Goal: Task Accomplishment & Management: Manage account settings

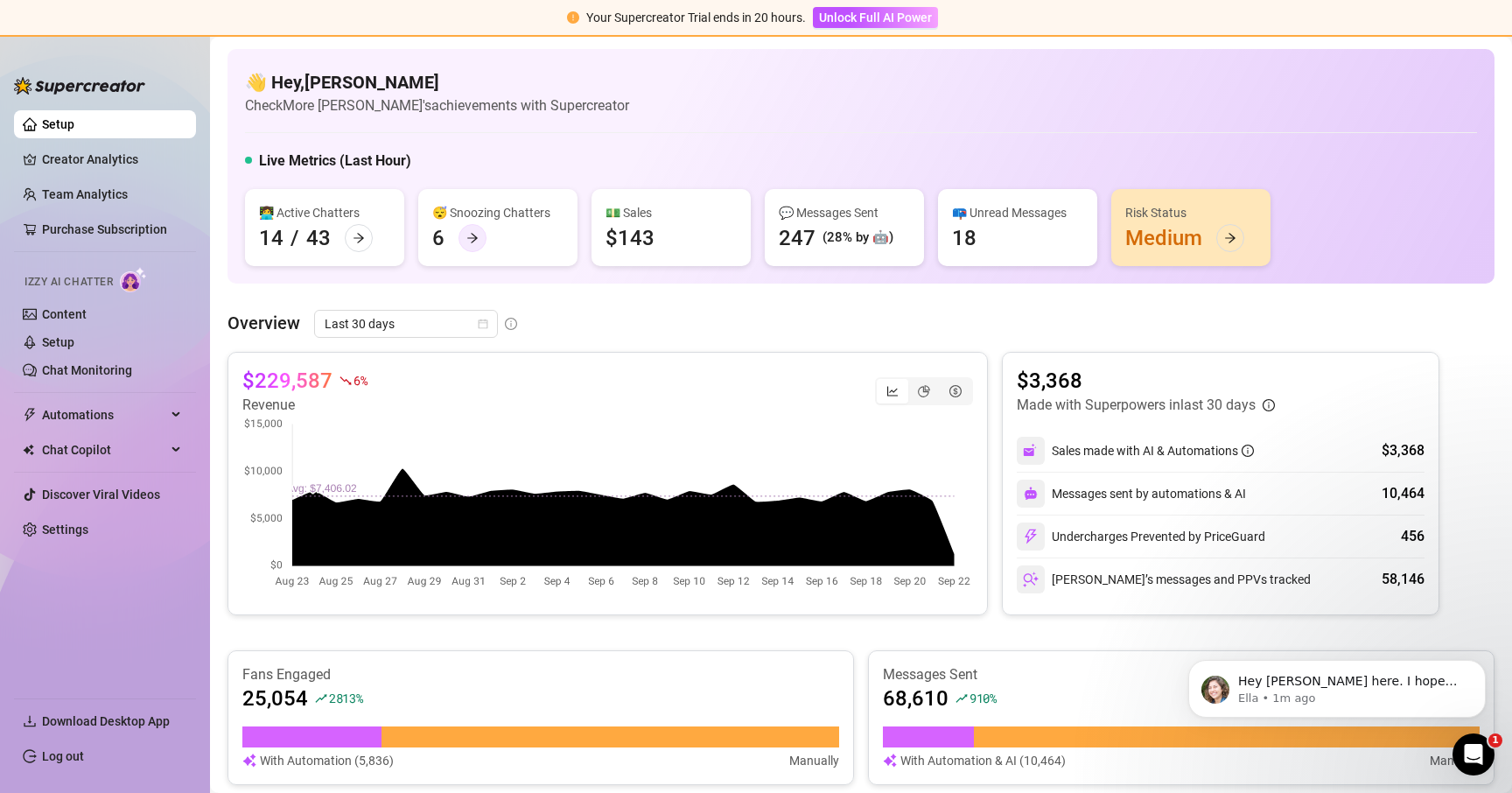
click at [472, 235] on icon "arrow-right" at bounding box center [472, 237] width 13 height 13
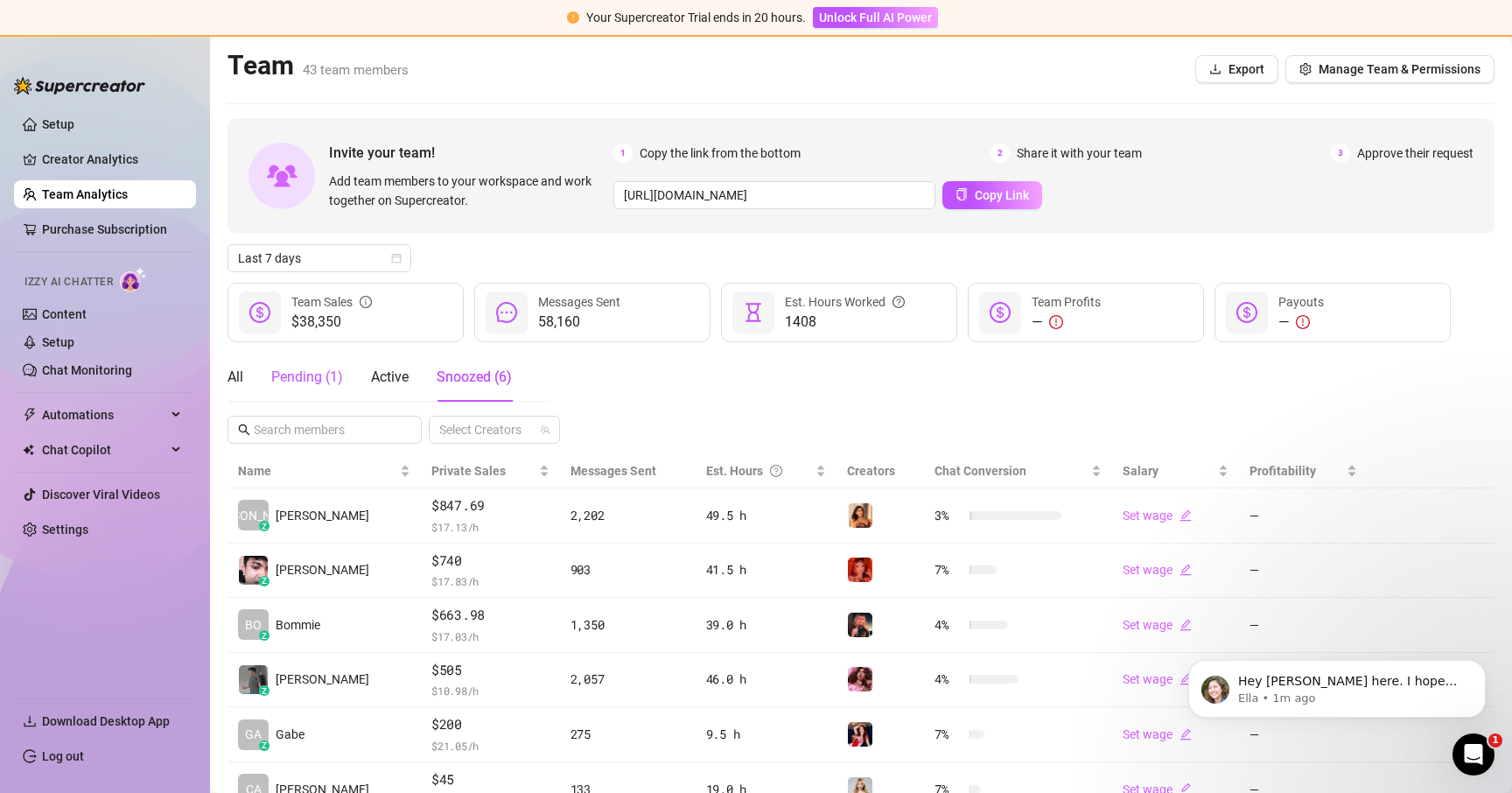
click at [328, 374] on div "Pending ( 1 )" at bounding box center [307, 377] width 71 height 21
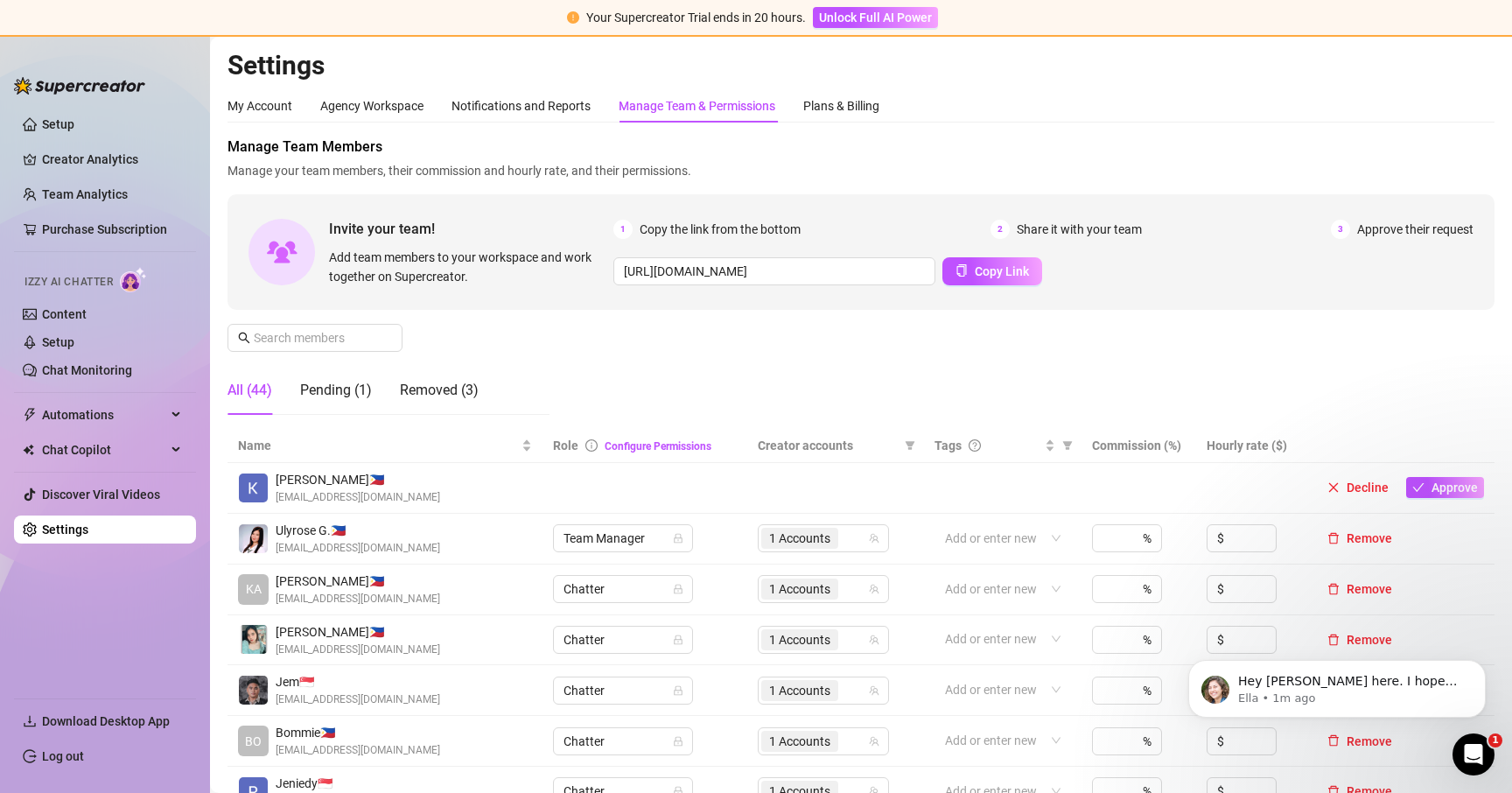
scroll to position [132, 0]
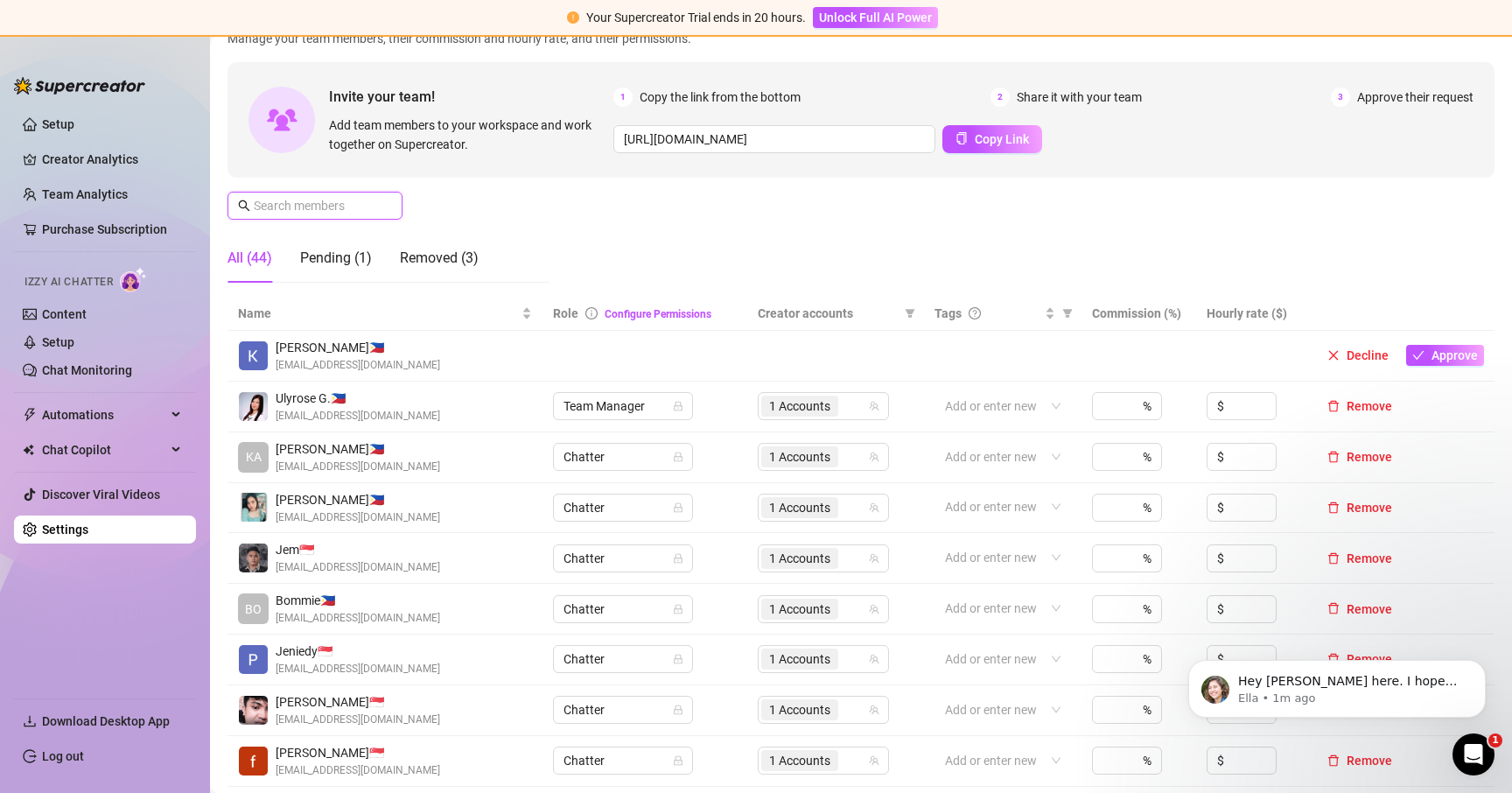
click at [341, 204] on input "text" at bounding box center [316, 205] width 124 height 19
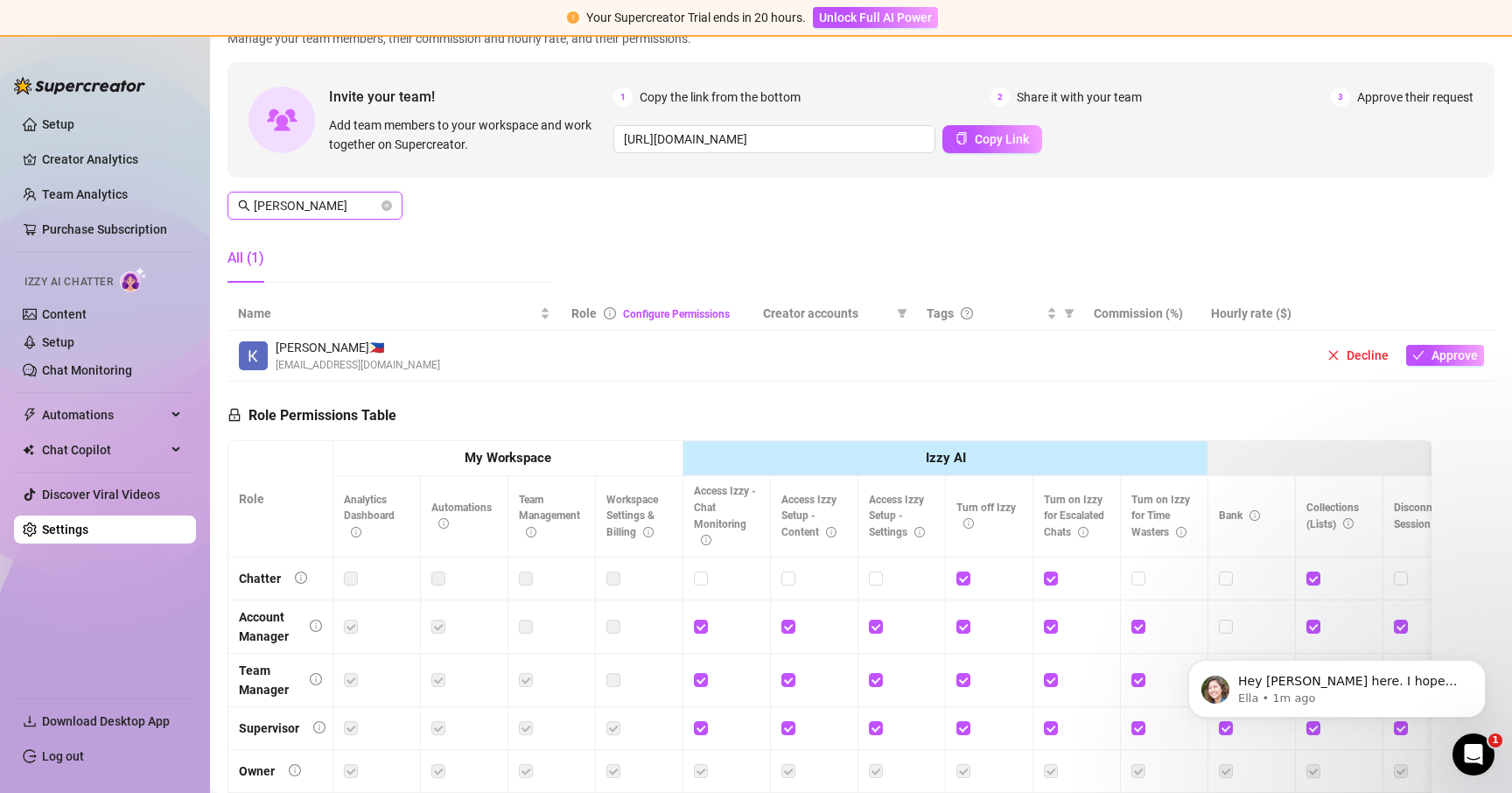
type input "kaye"
click at [358, 348] on span "Kaye 🇵🇭" at bounding box center [358, 347] width 165 height 19
click at [1448, 358] on span "Approve" at bounding box center [1455, 355] width 46 height 14
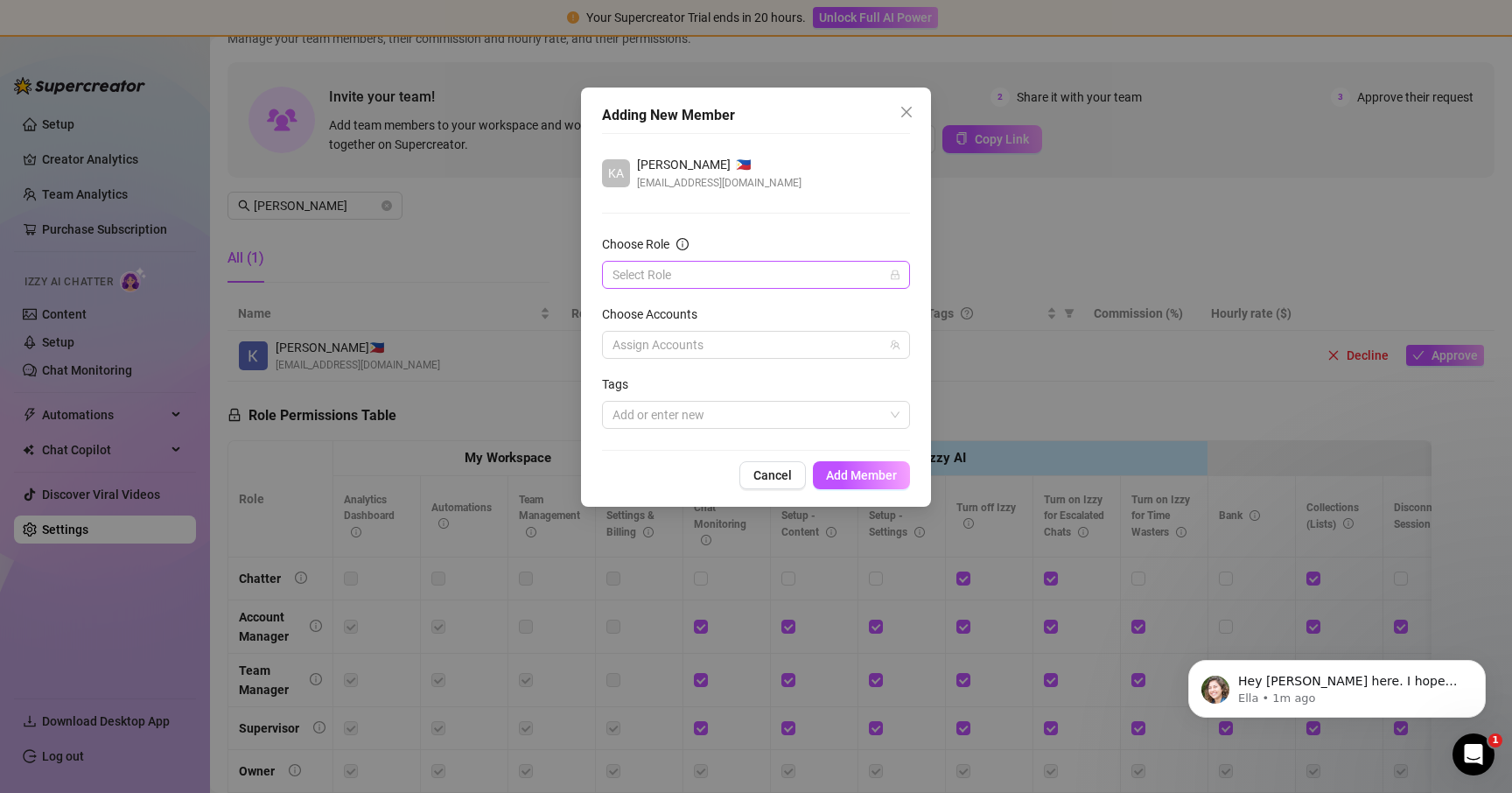
click at [709, 275] on input "Choose Role" at bounding box center [748, 274] width 271 height 26
click at [684, 316] on div "Chatter" at bounding box center [756, 310] width 280 height 19
click at [696, 338] on div at bounding box center [747, 344] width 283 height 24
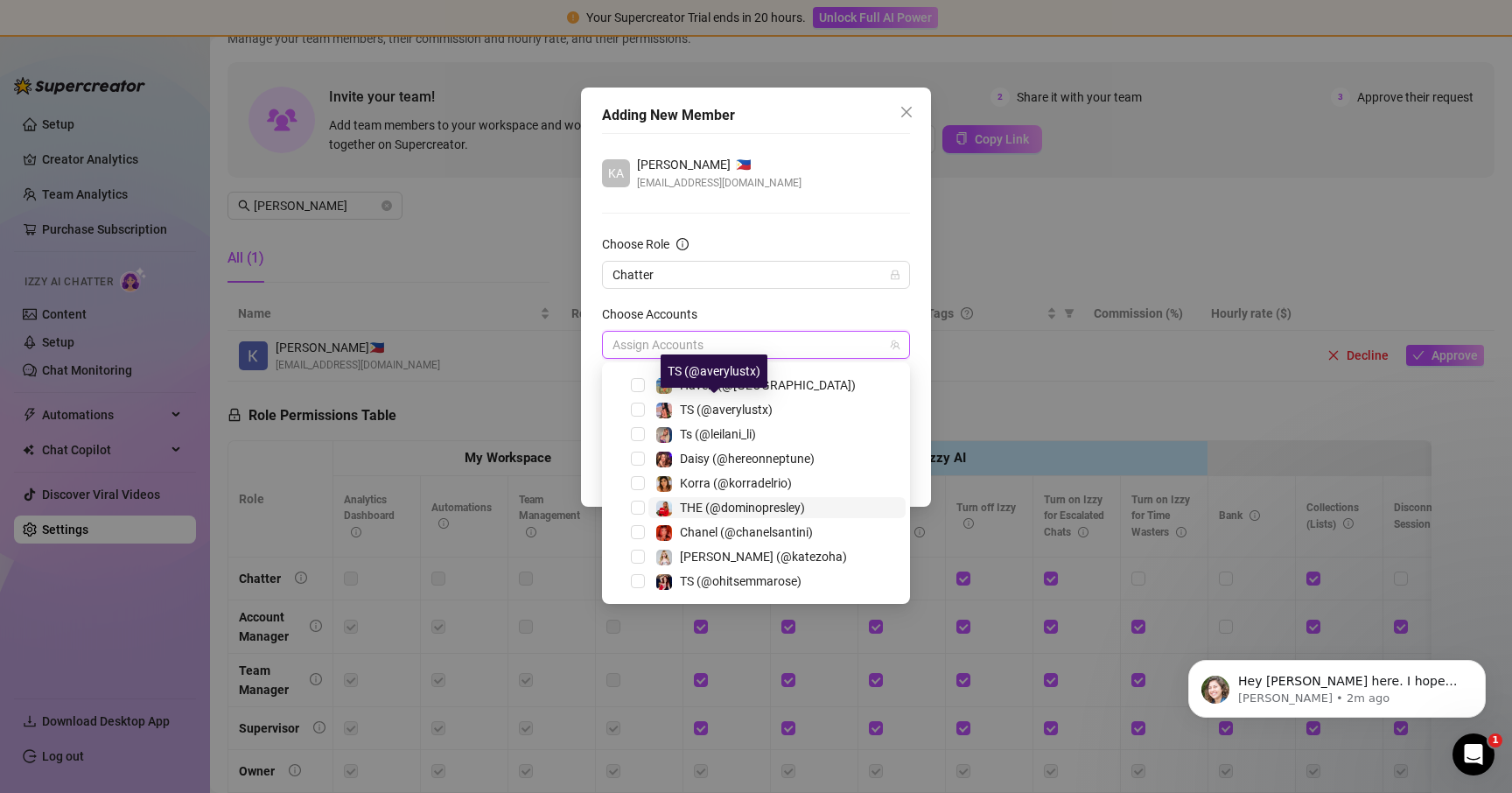
scroll to position [119, 0]
click at [761, 512] on span "THE (@dominopresley)" at bounding box center [743, 507] width 125 height 14
click at [794, 244] on div "Choose Role" at bounding box center [756, 247] width 308 height 26
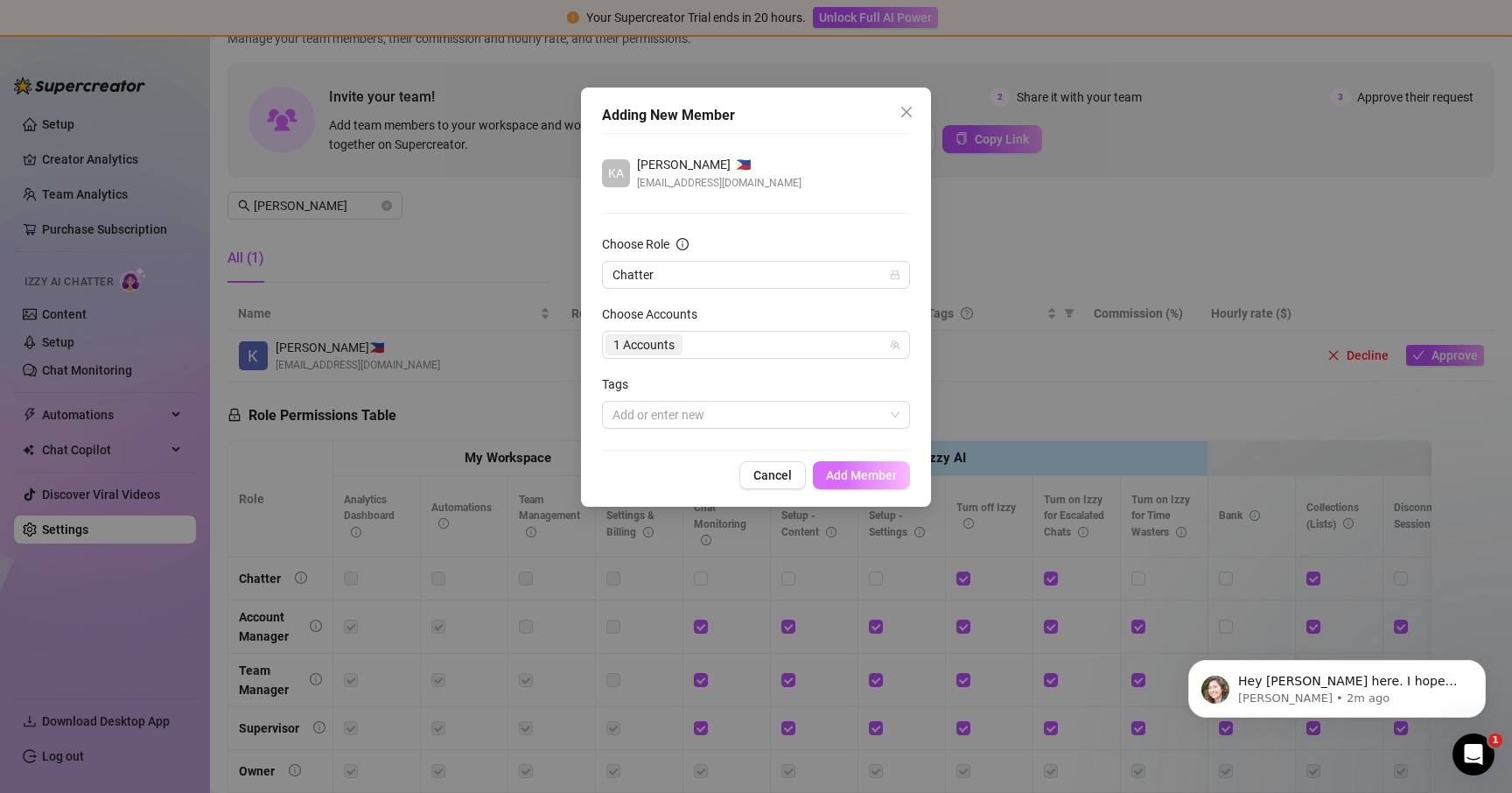
click at [864, 471] on span "Add Member" at bounding box center [861, 475] width 70 height 14
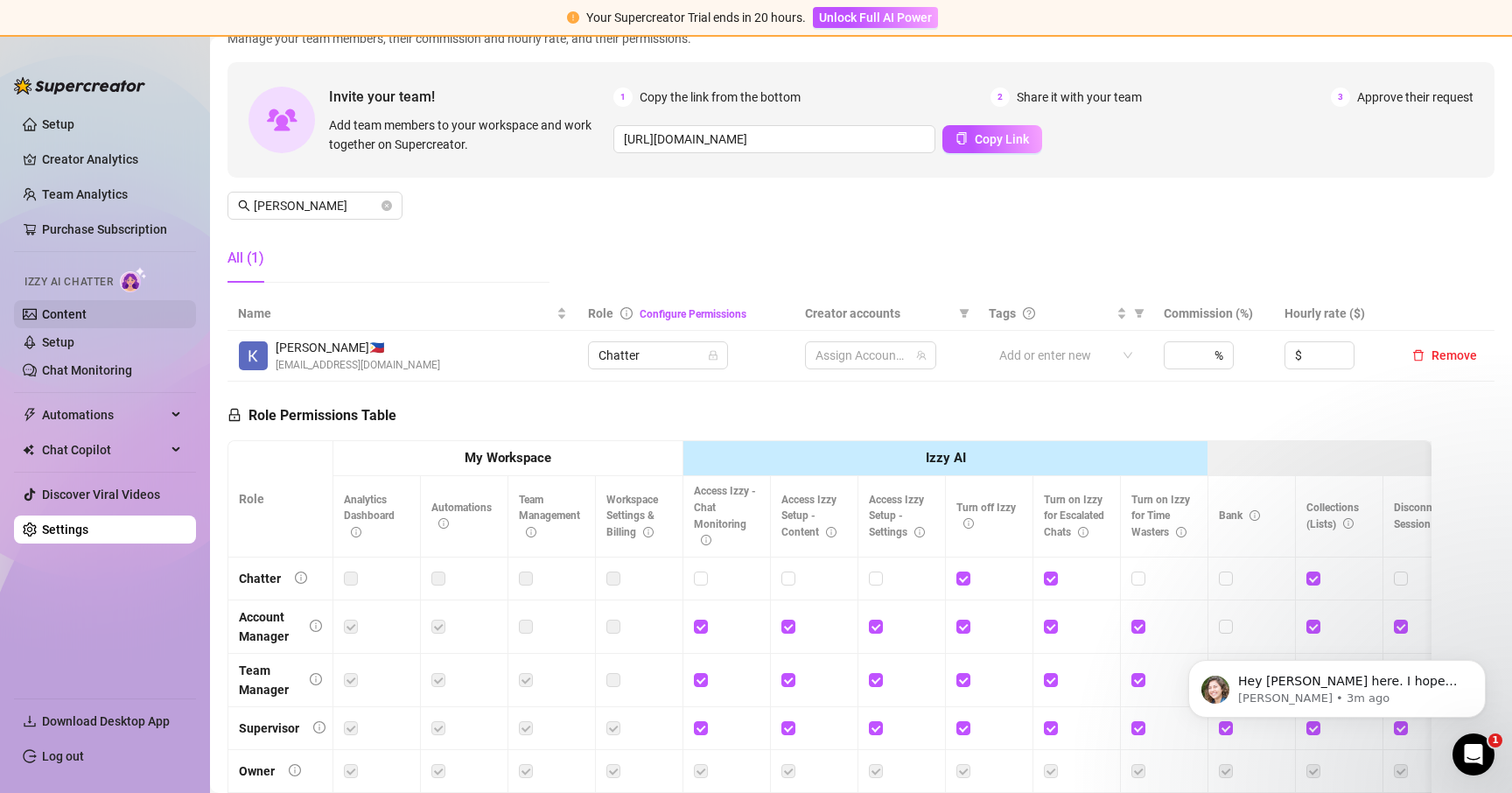
click at [87, 312] on link "Content" at bounding box center [65, 314] width 44 height 14
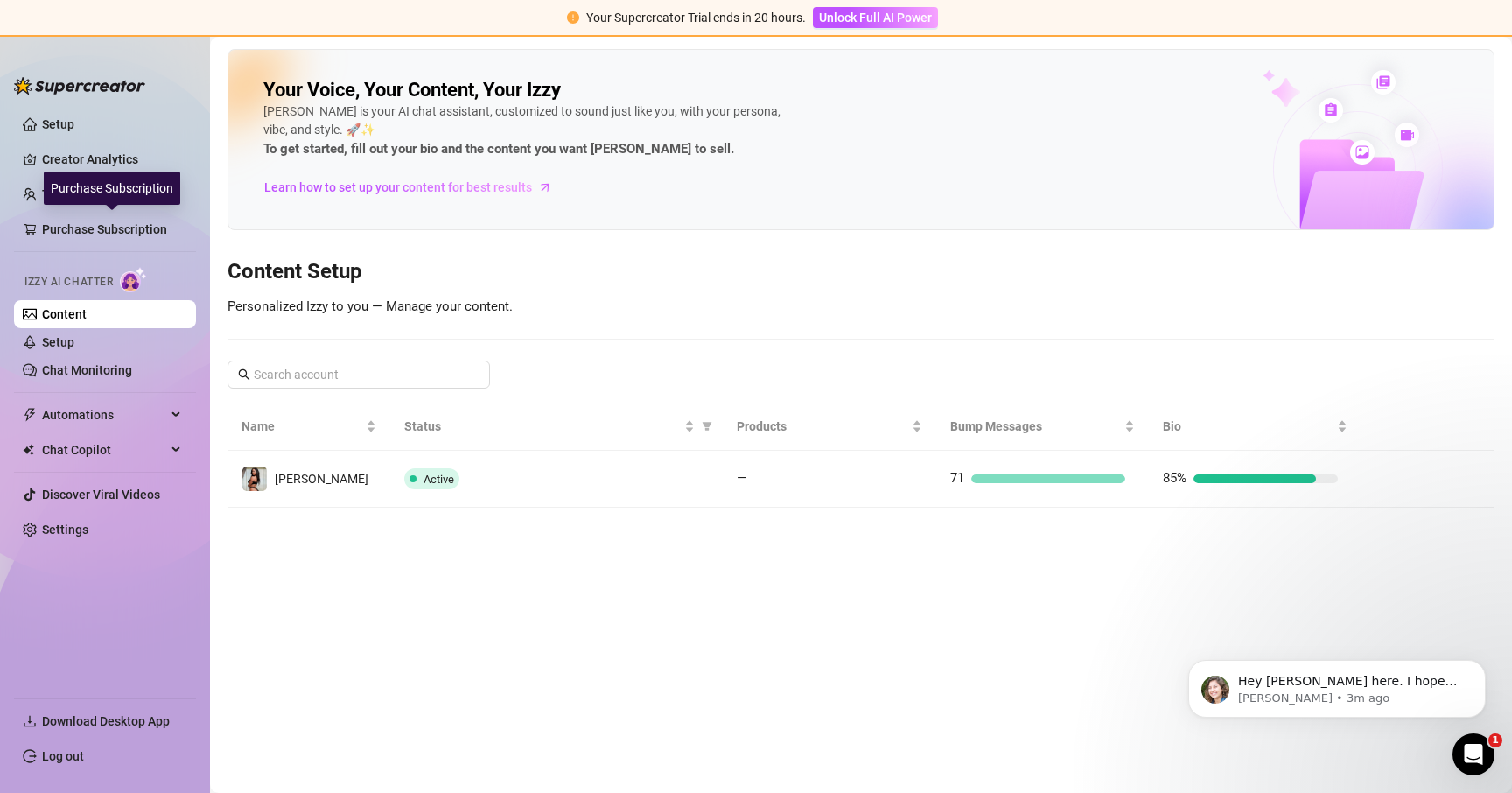
click at [98, 200] on div "Purchase Subscription" at bounding box center [111, 188] width 136 height 33
click at [43, 191] on div "Purchase Subscription" at bounding box center [111, 188] width 136 height 33
click at [42, 191] on link "Team Analytics" at bounding box center [85, 194] width 86 height 14
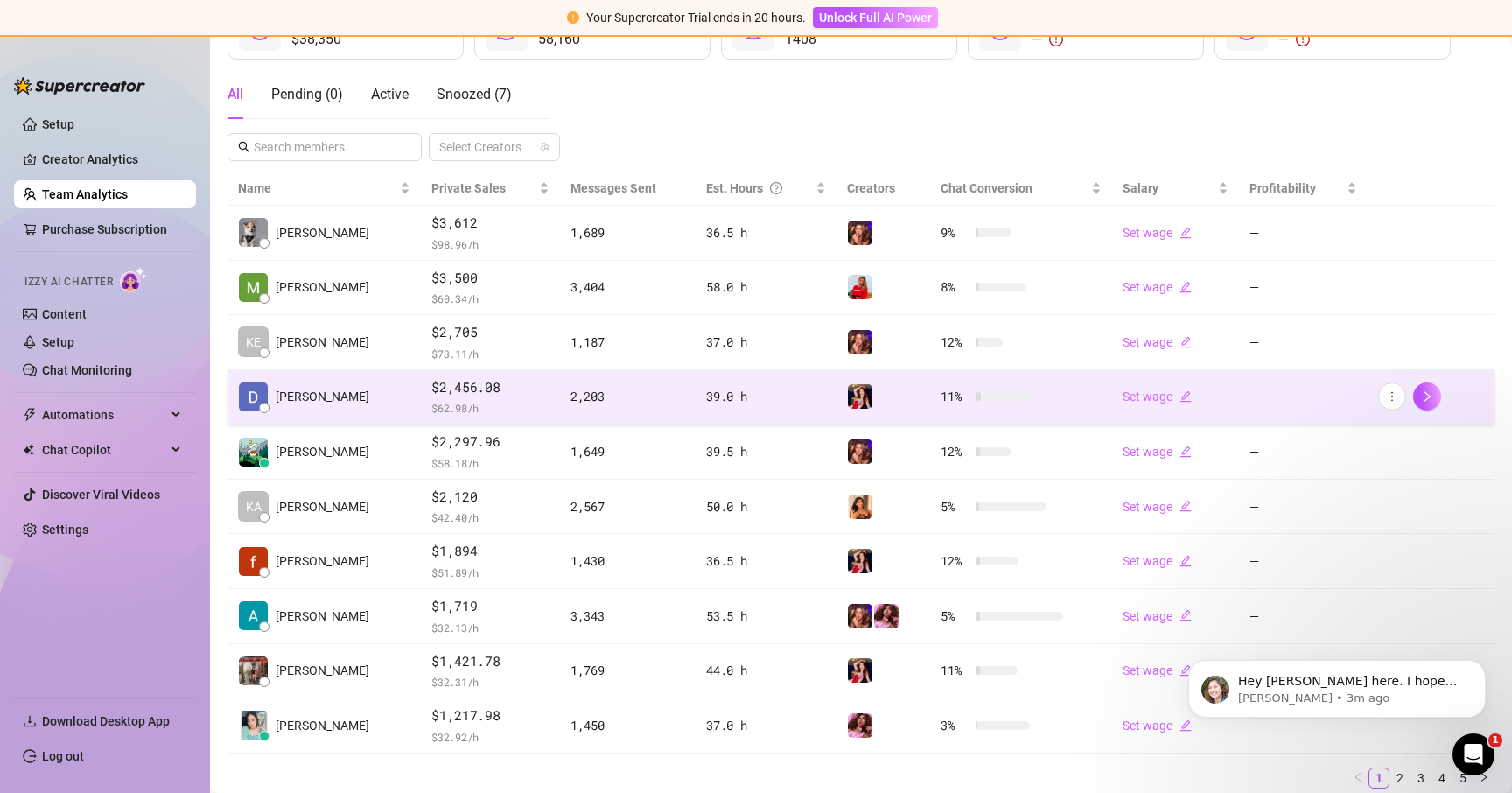
scroll to position [285, 0]
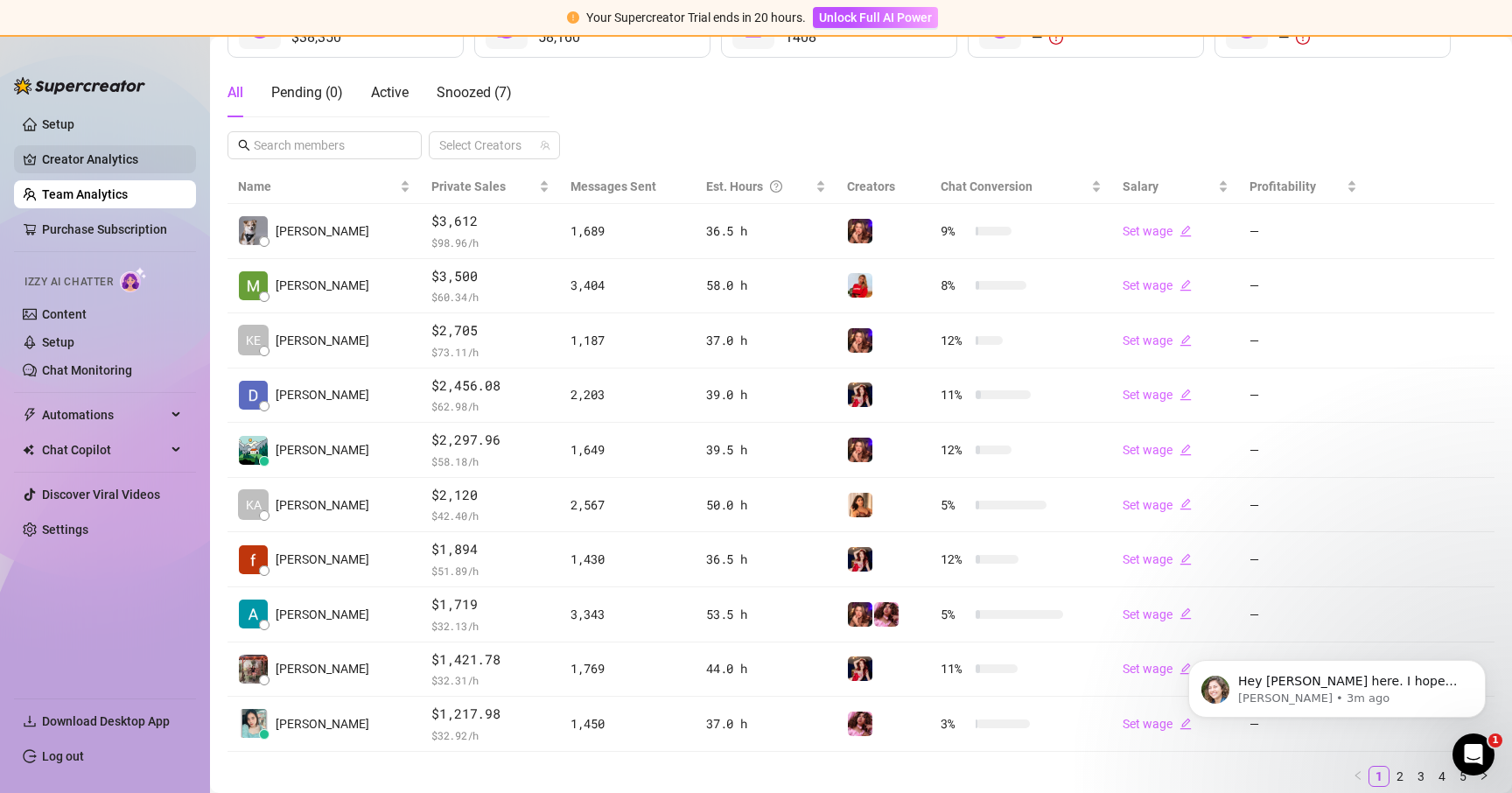
click at [121, 165] on link "Creator Analytics" at bounding box center [112, 159] width 140 height 28
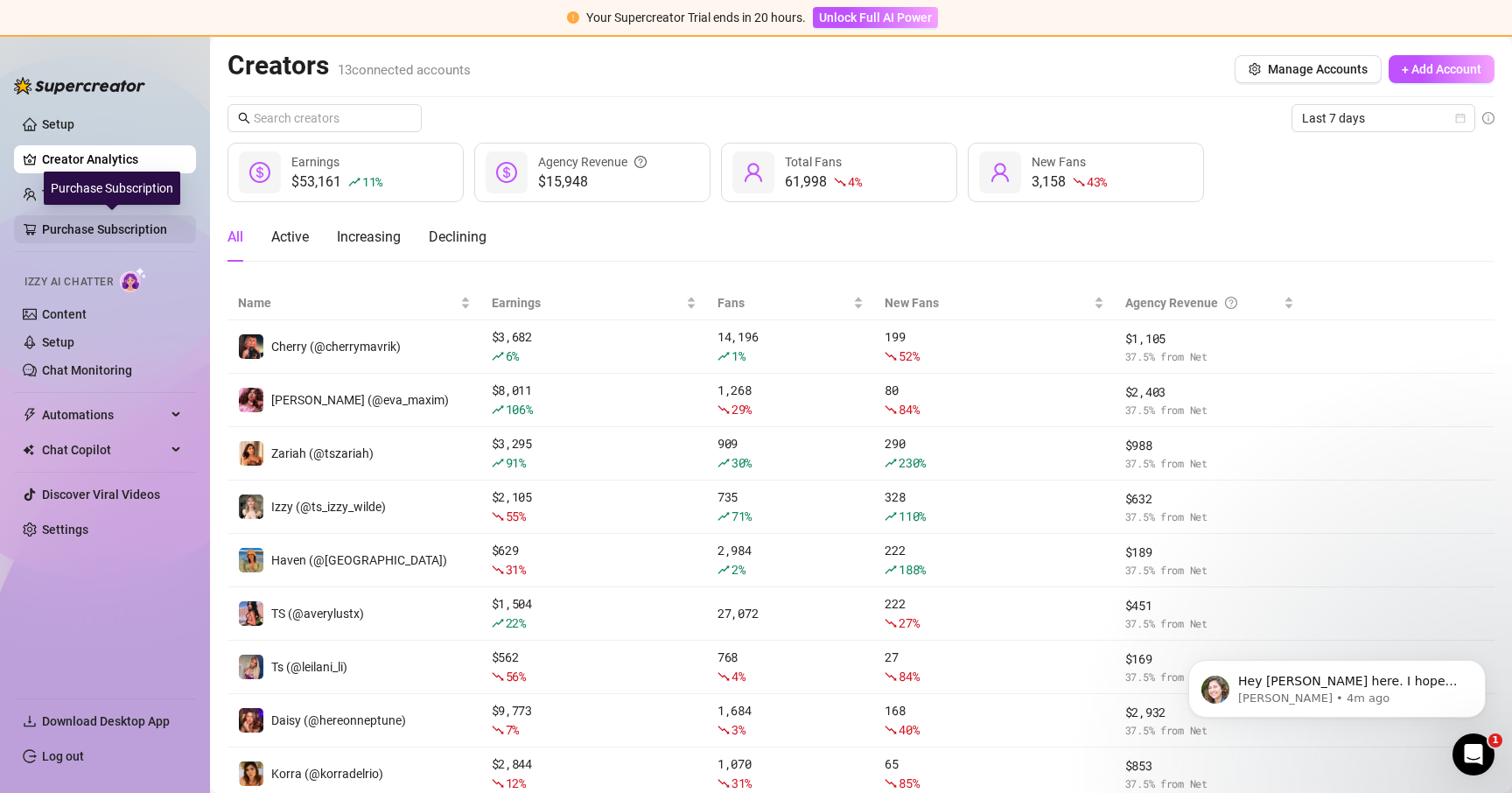
click at [131, 221] on link "Purchase Subscription" at bounding box center [112, 229] width 140 height 28
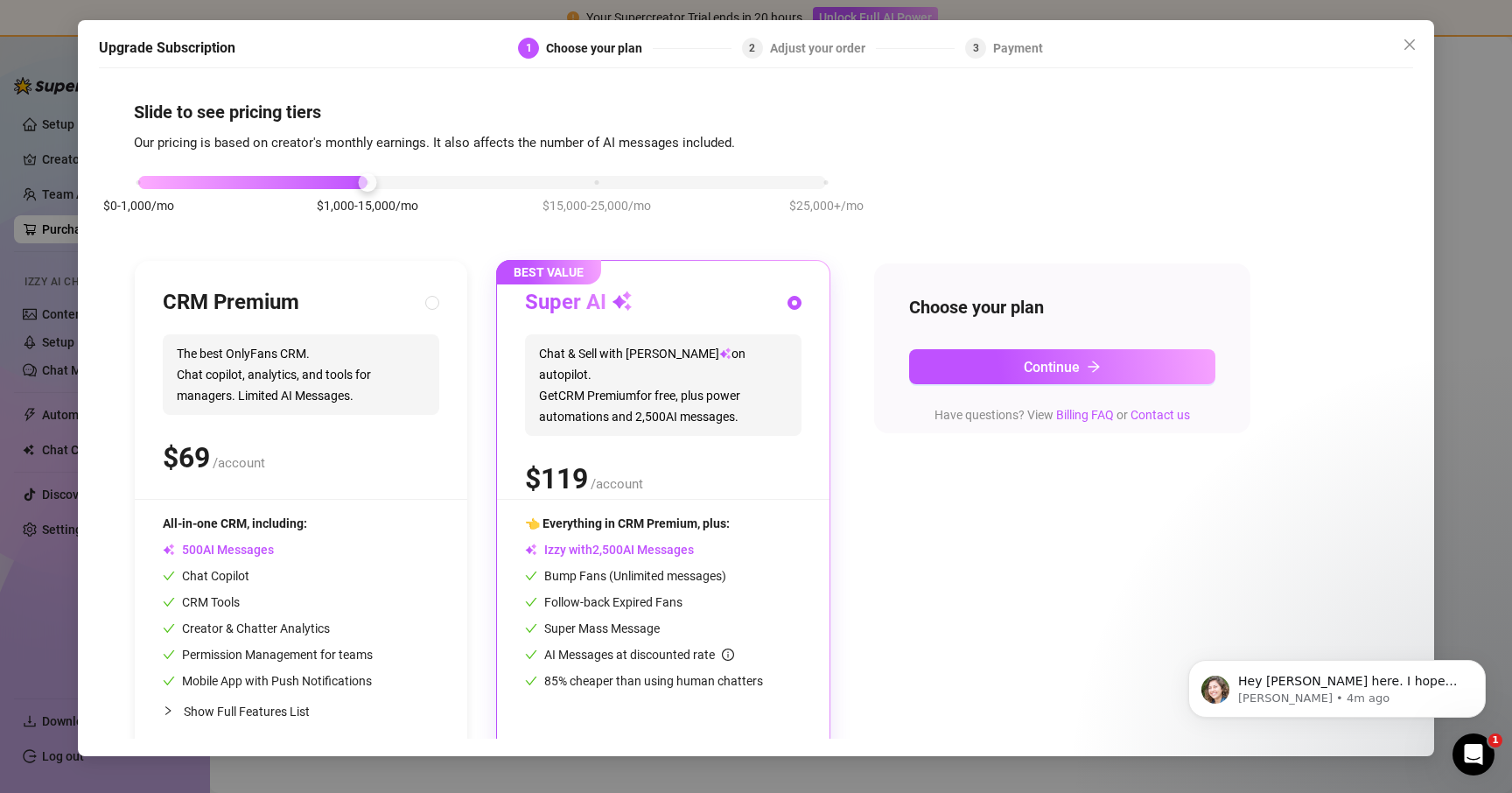
click at [61, 202] on div "Upgrade Subscription 1 Choose your plan 2 Adjust your order 3 Payment Slide to …" at bounding box center [756, 396] width 1512 height 793
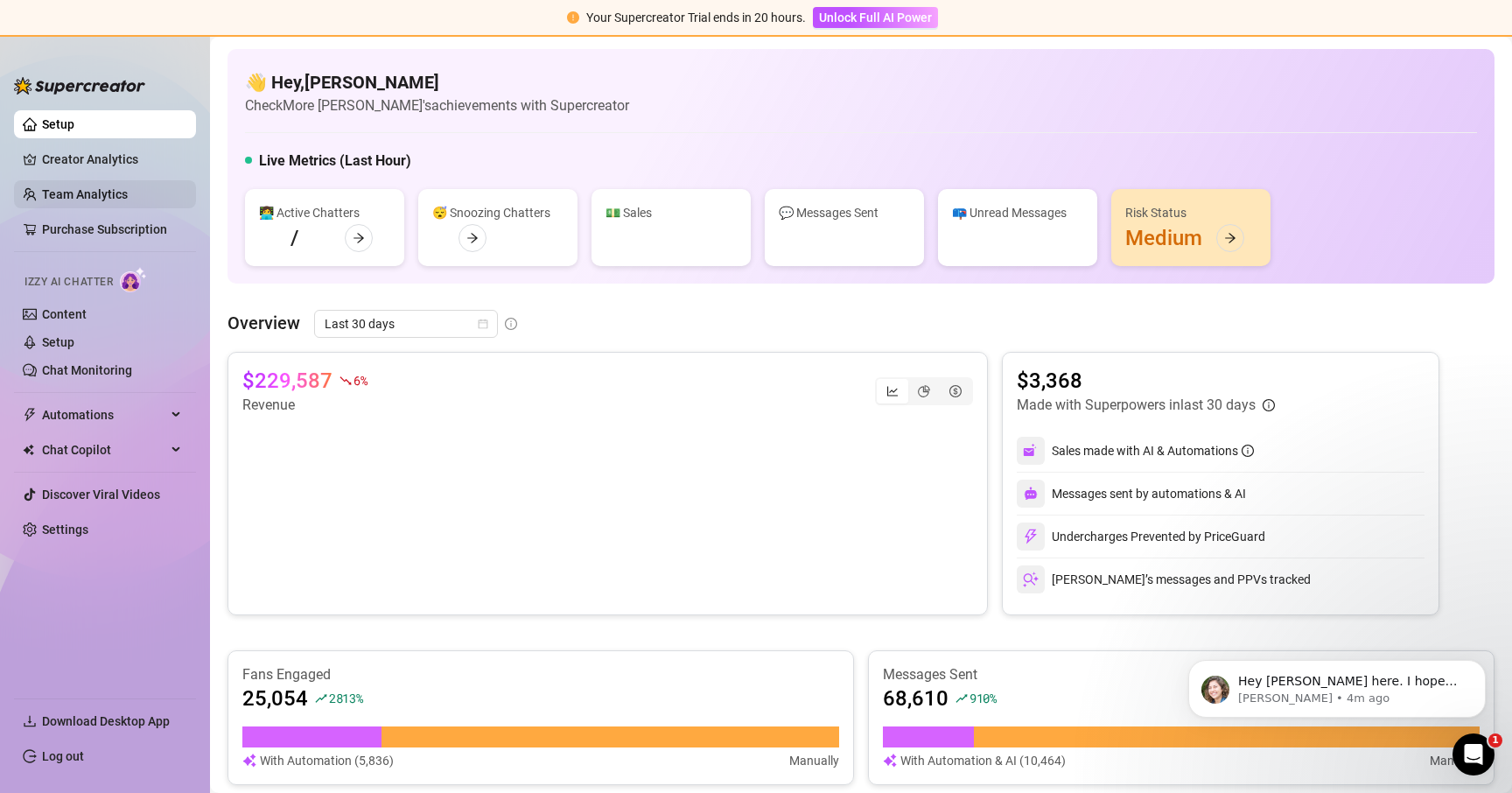
click at [54, 189] on link "Team Analytics" at bounding box center [85, 194] width 86 height 14
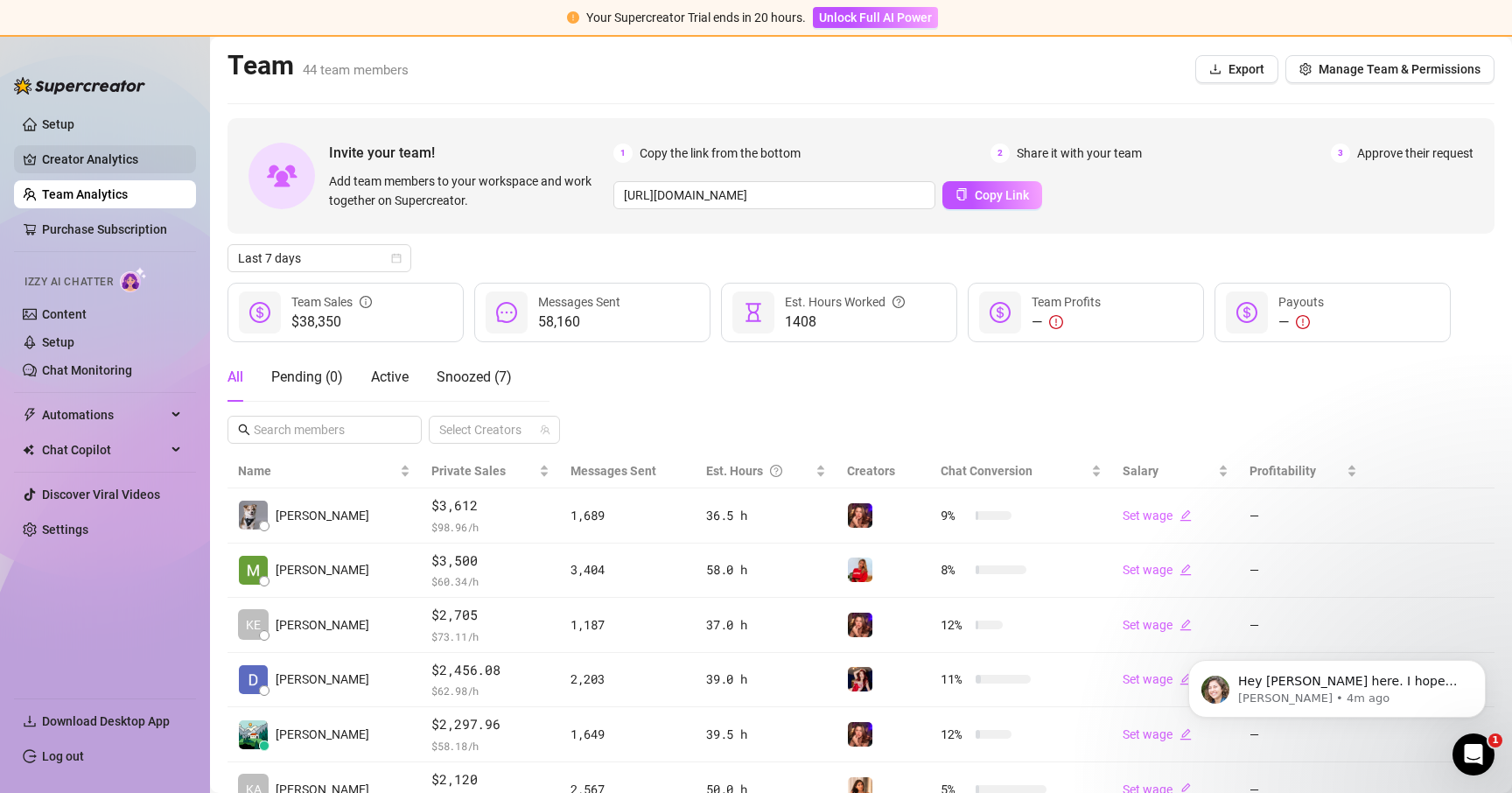
click at [80, 156] on link "Creator Analytics" at bounding box center [112, 159] width 140 height 28
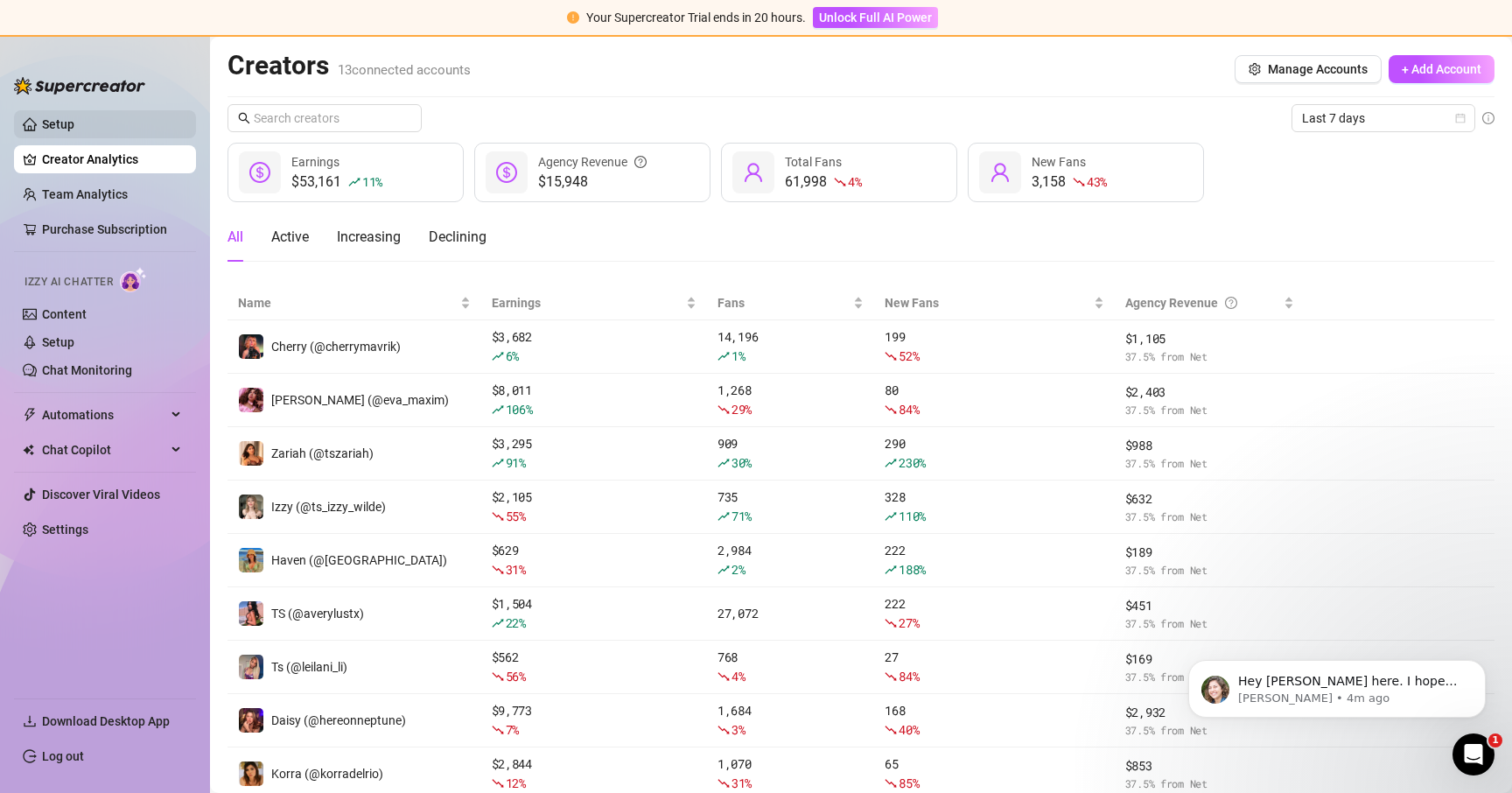
click at [74, 118] on link "Setup" at bounding box center [59, 124] width 33 height 14
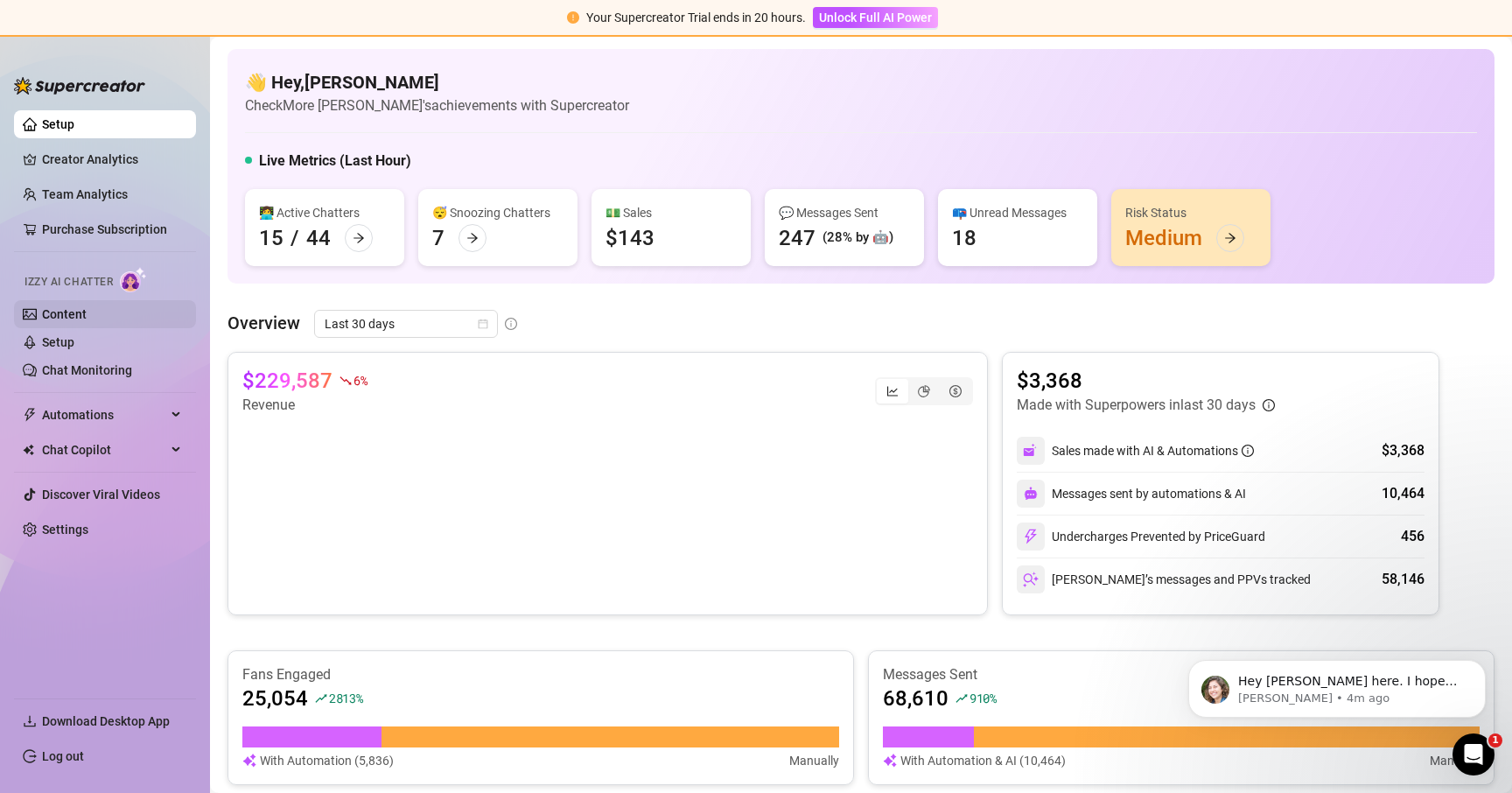
click at [87, 314] on link "Content" at bounding box center [65, 314] width 44 height 14
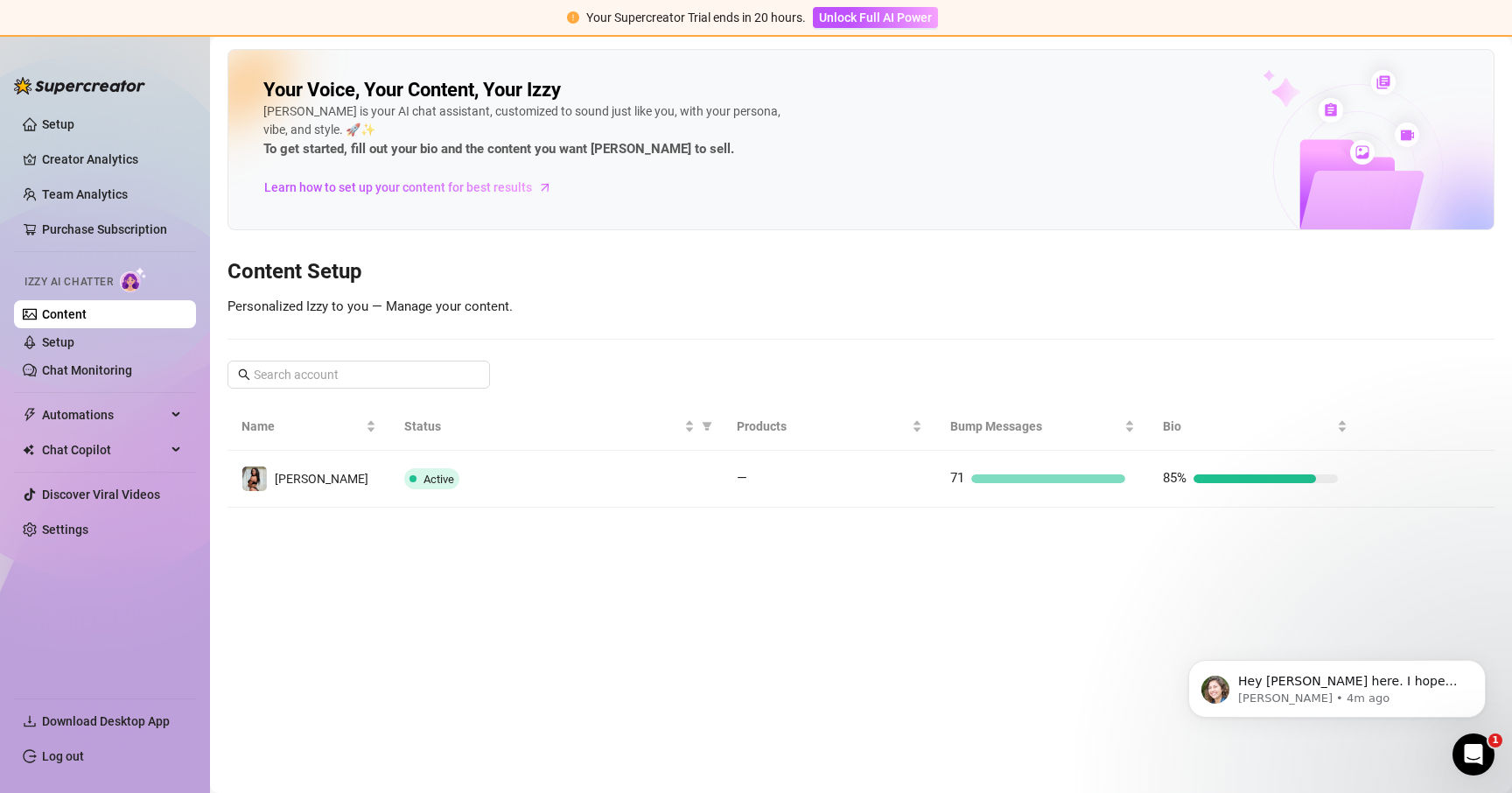
click at [119, 103] on ul "Setup Creator Analytics Team Analytics Purchase Subscription Izzy AI Chatter Co…" at bounding box center [105, 396] width 182 height 588
click at [74, 118] on link "Setup" at bounding box center [59, 124] width 33 height 14
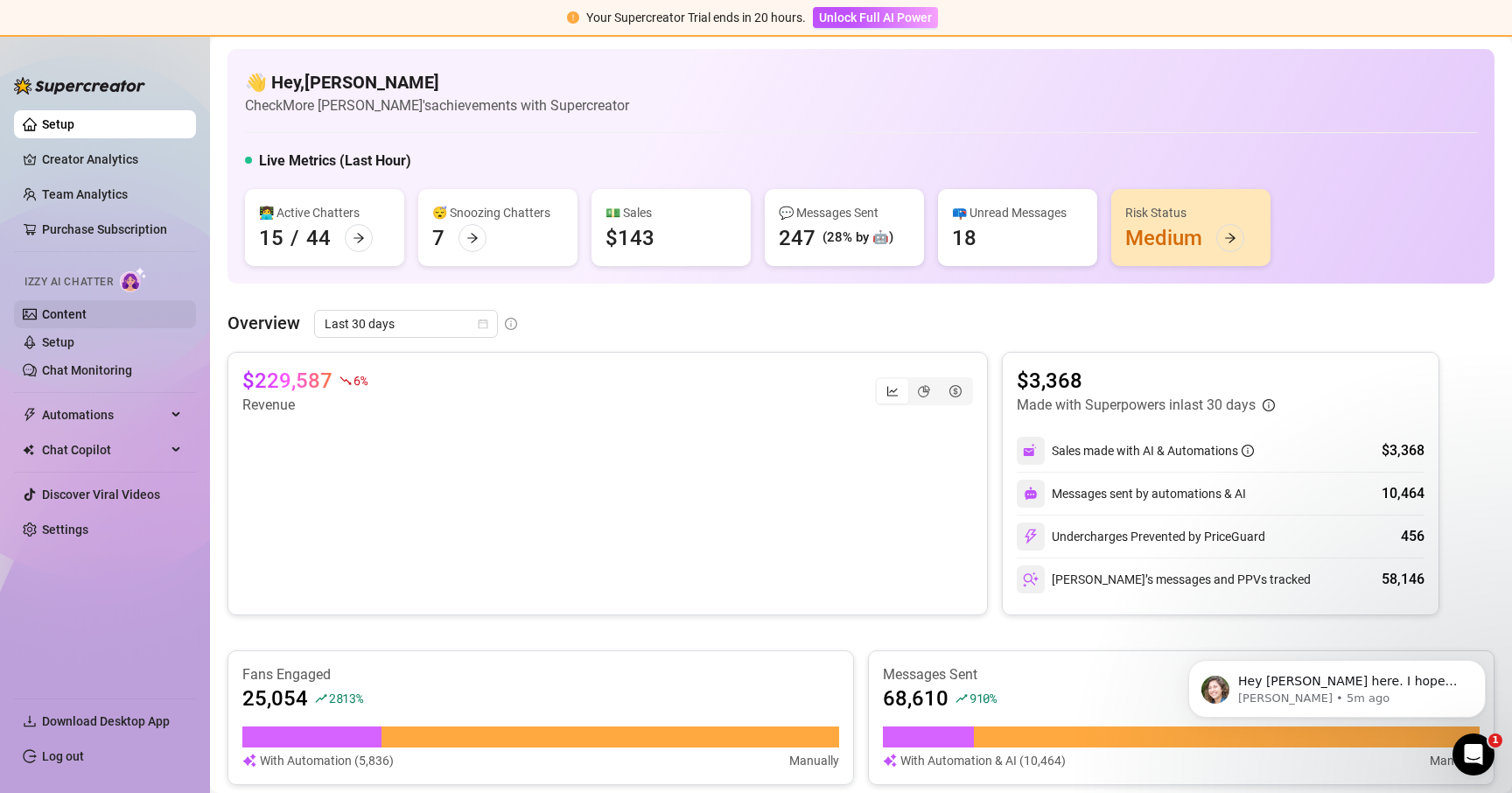
click at [76, 321] on link "Content" at bounding box center [65, 314] width 44 height 14
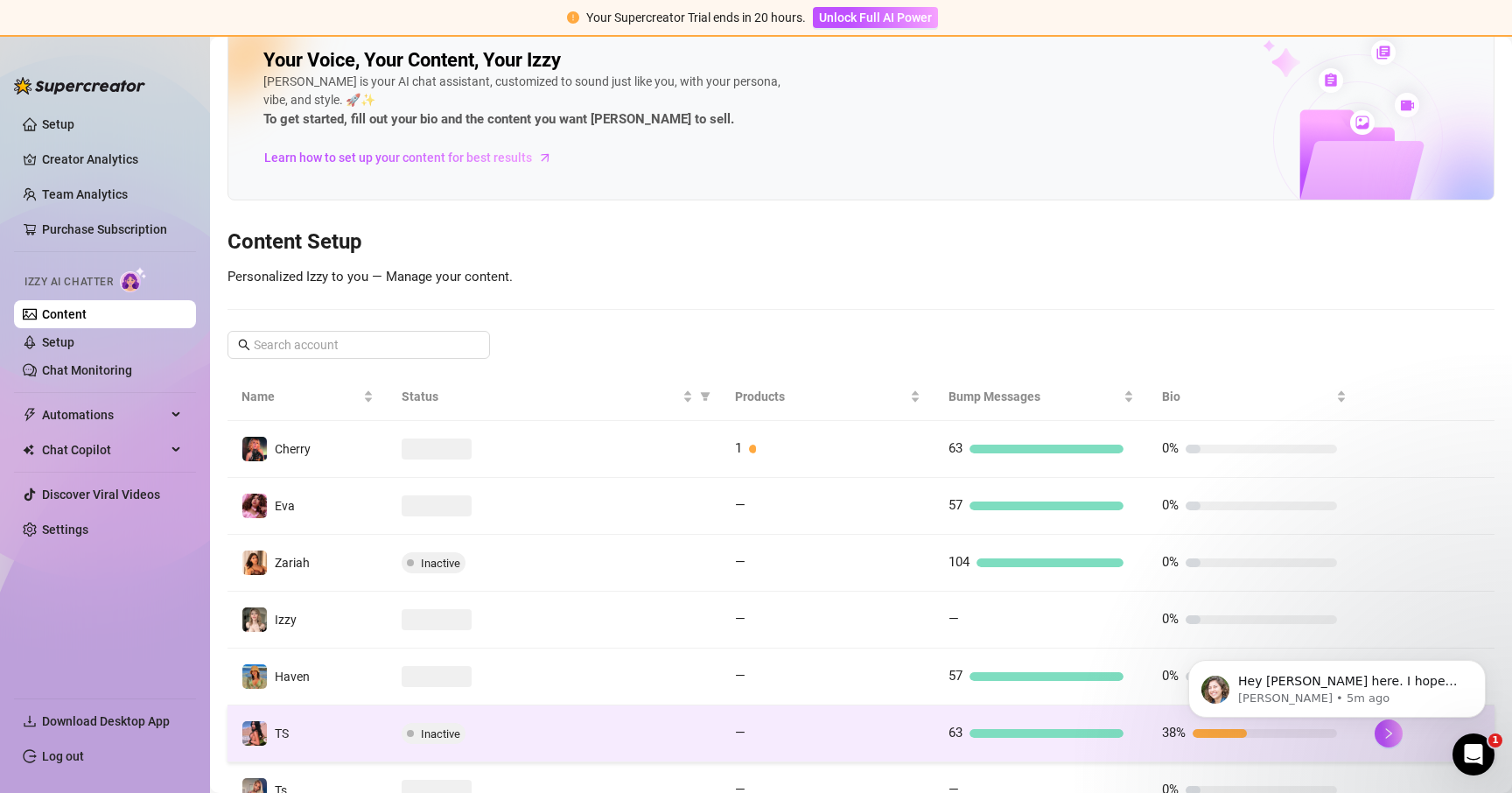
scroll to position [23, 0]
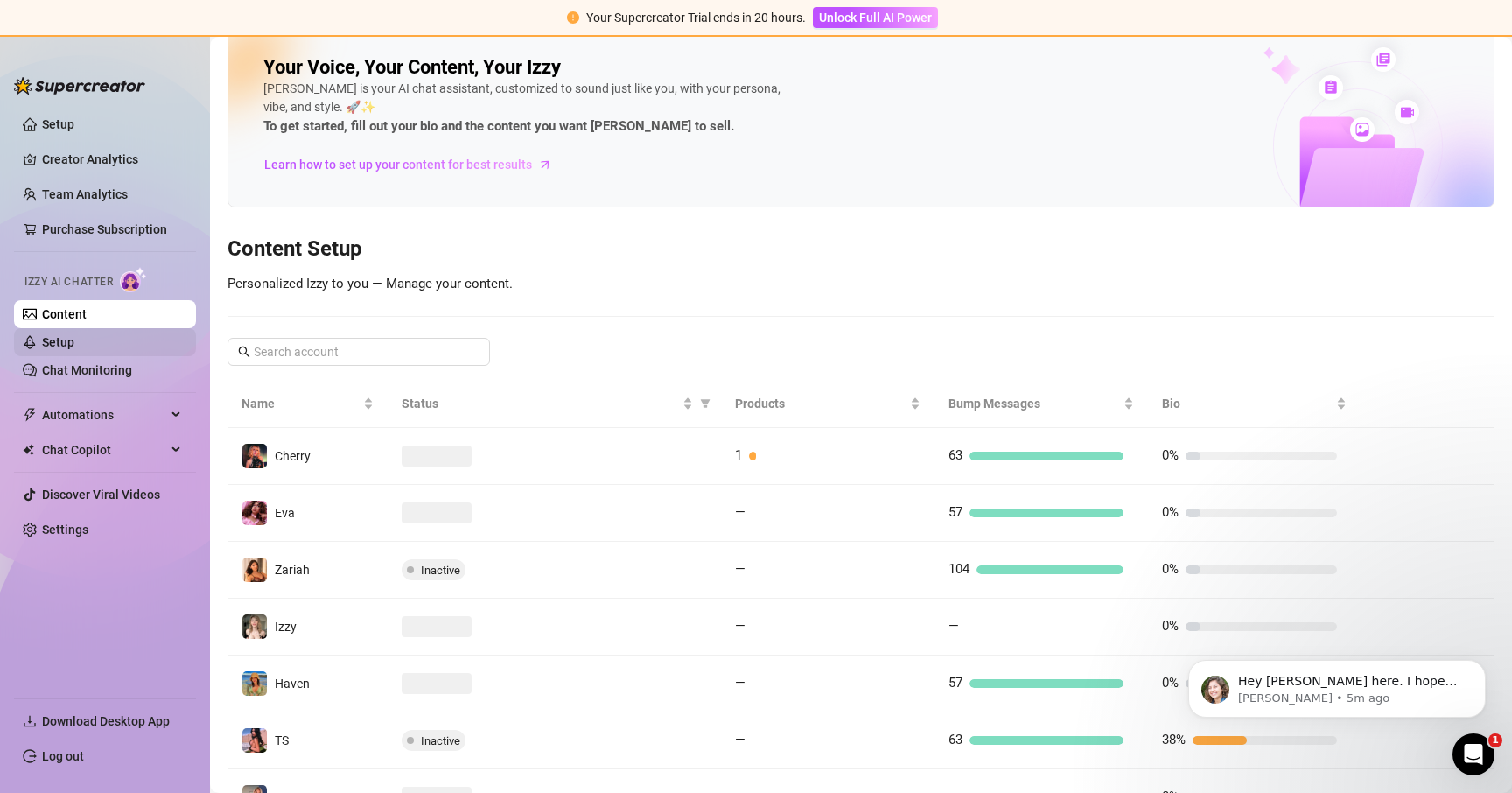
click at [69, 345] on link "Setup" at bounding box center [59, 342] width 33 height 14
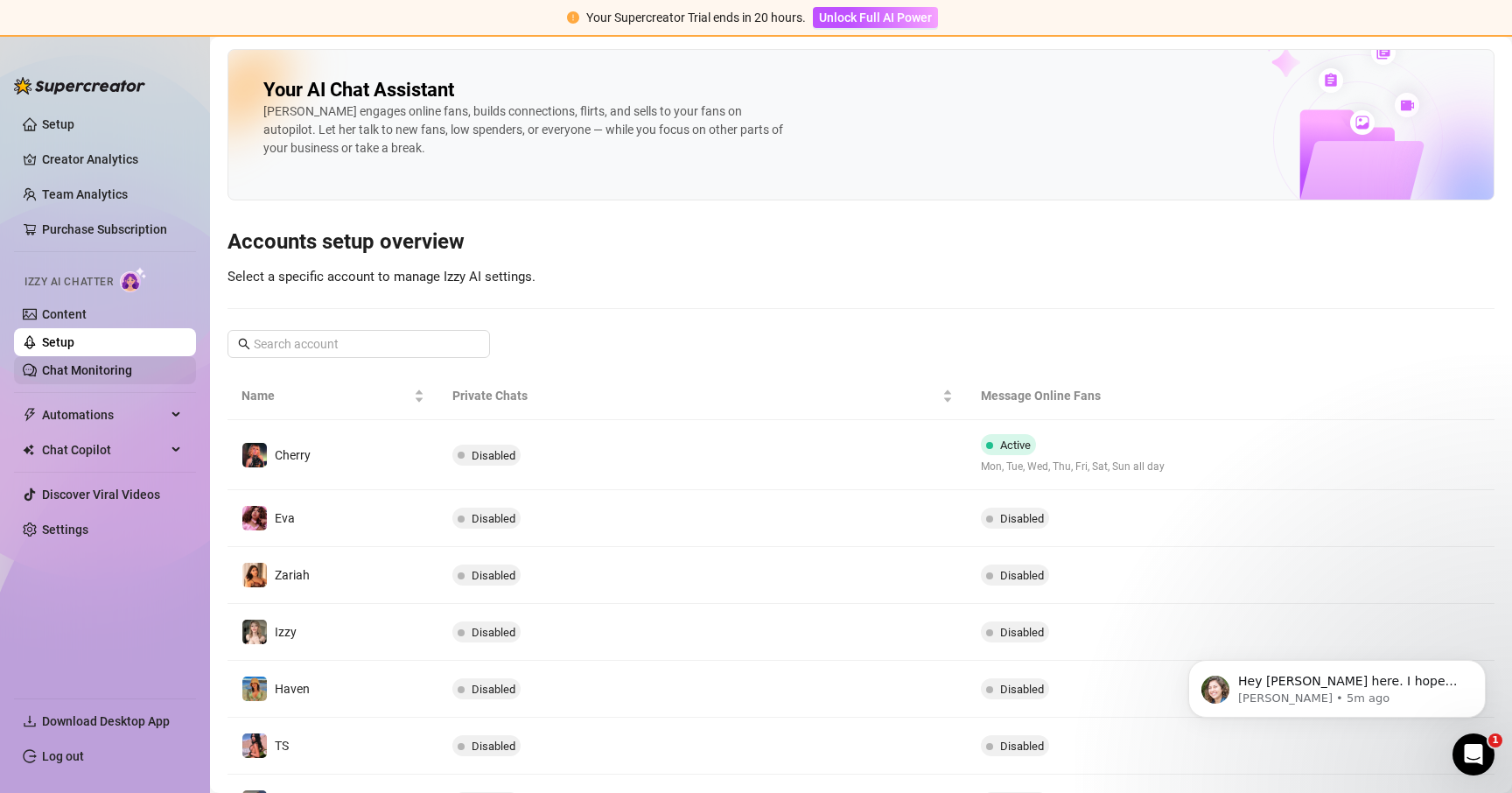
click at [72, 369] on link "Chat Monitoring" at bounding box center [87, 369] width 90 height 14
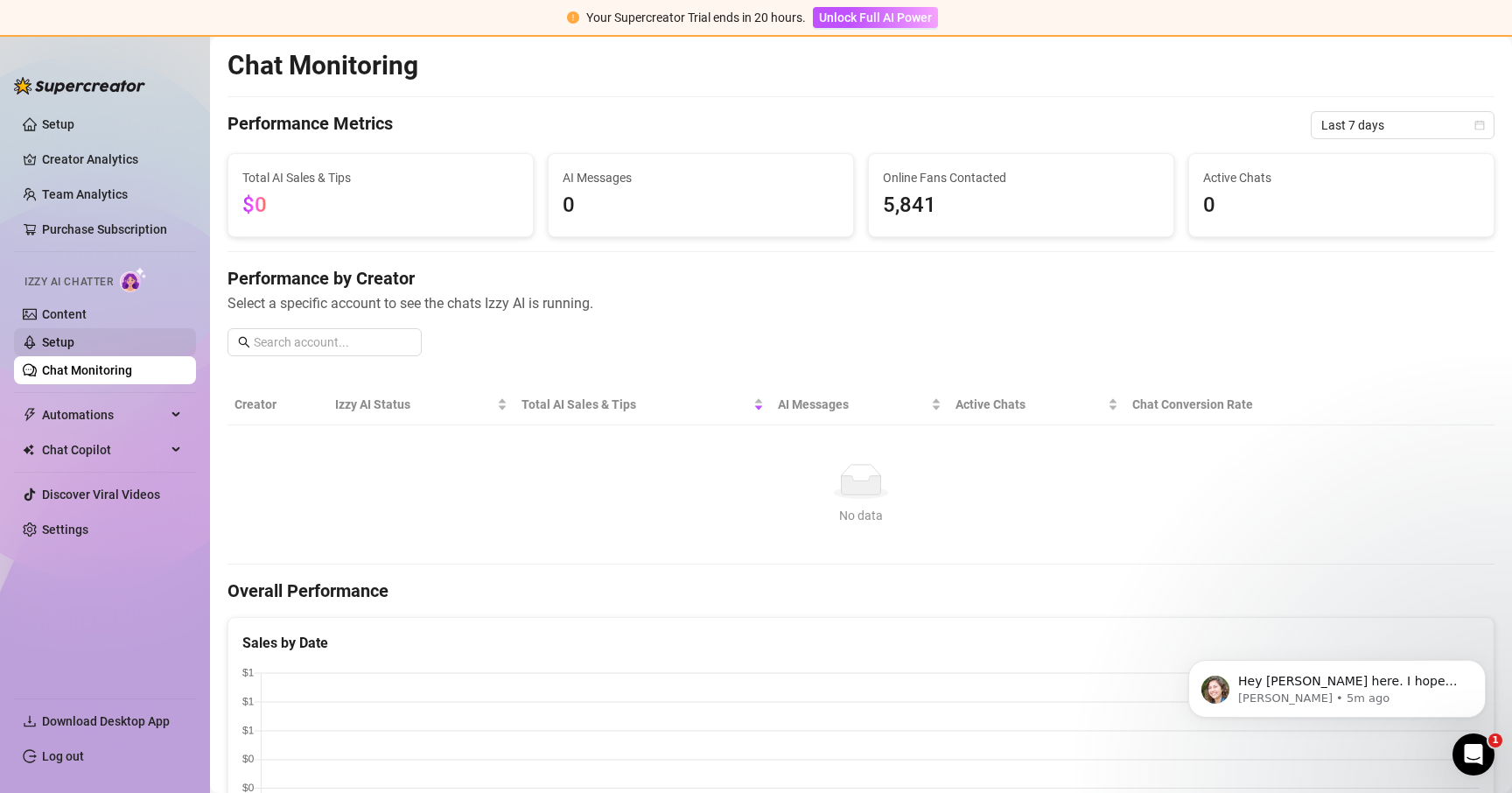
click at [68, 349] on link "Setup" at bounding box center [59, 342] width 33 height 14
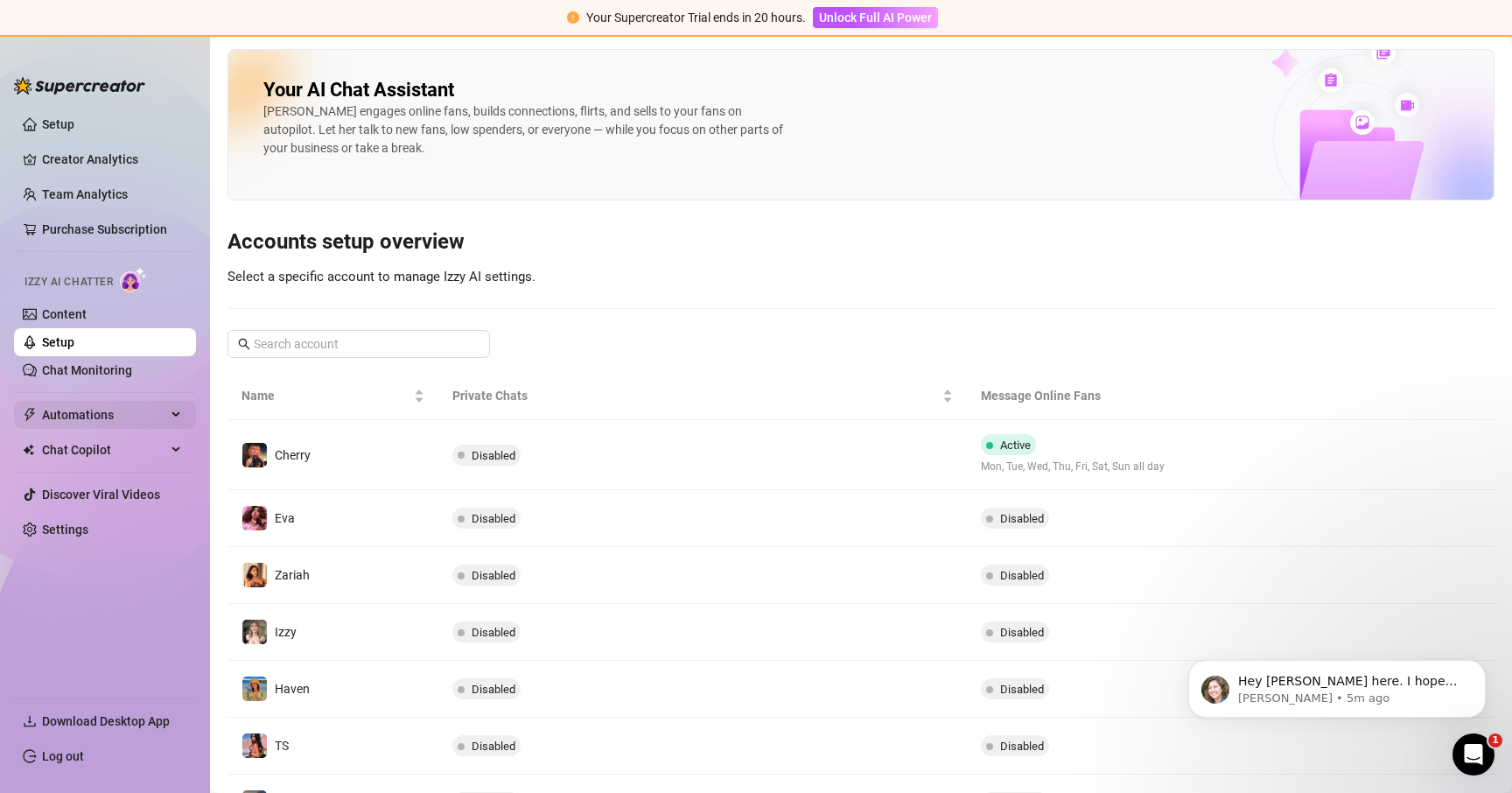
click at [80, 420] on span "Automations" at bounding box center [104, 414] width 124 height 28
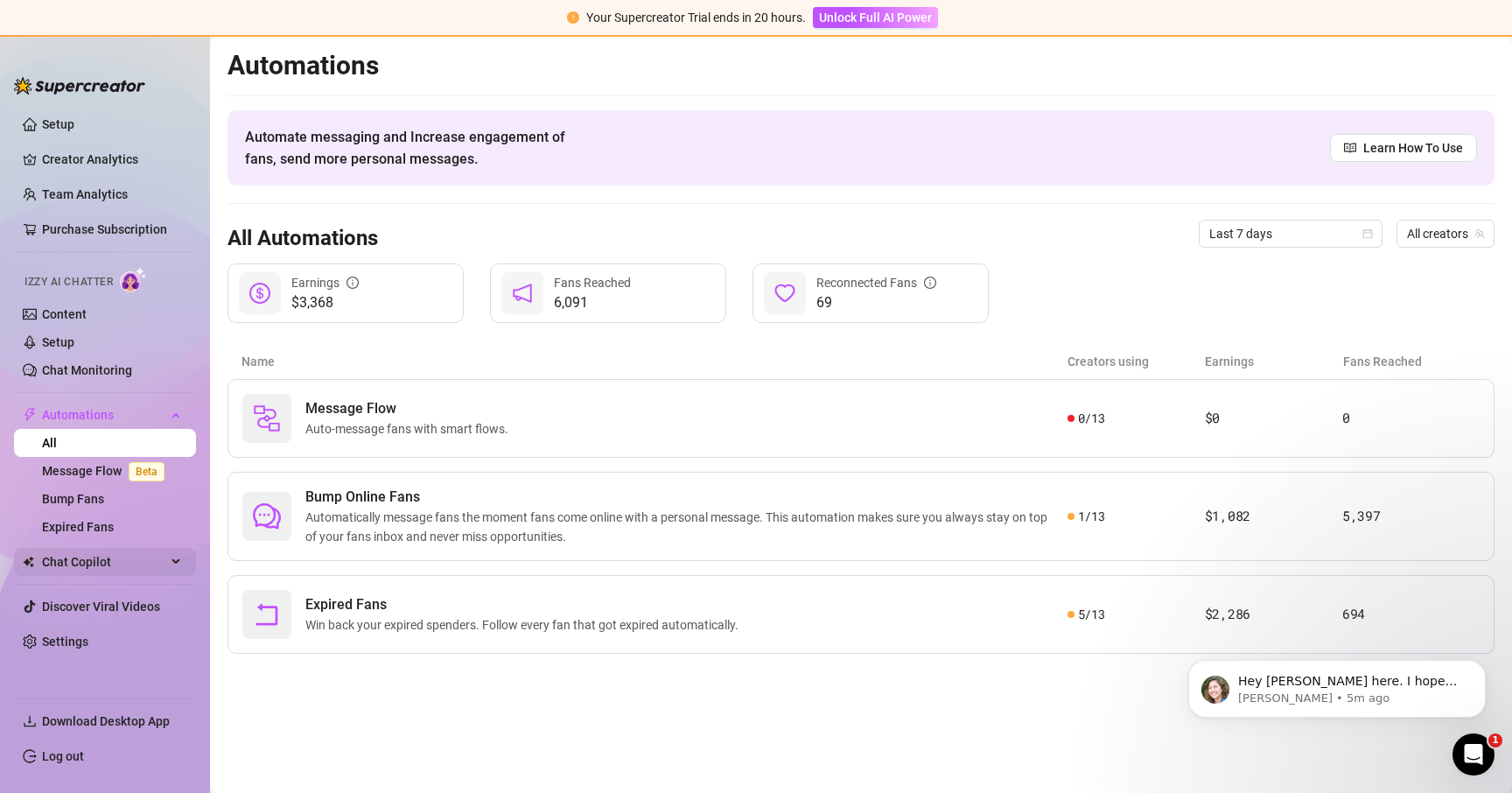
click at [94, 560] on span "Chat Copilot" at bounding box center [104, 561] width 124 height 28
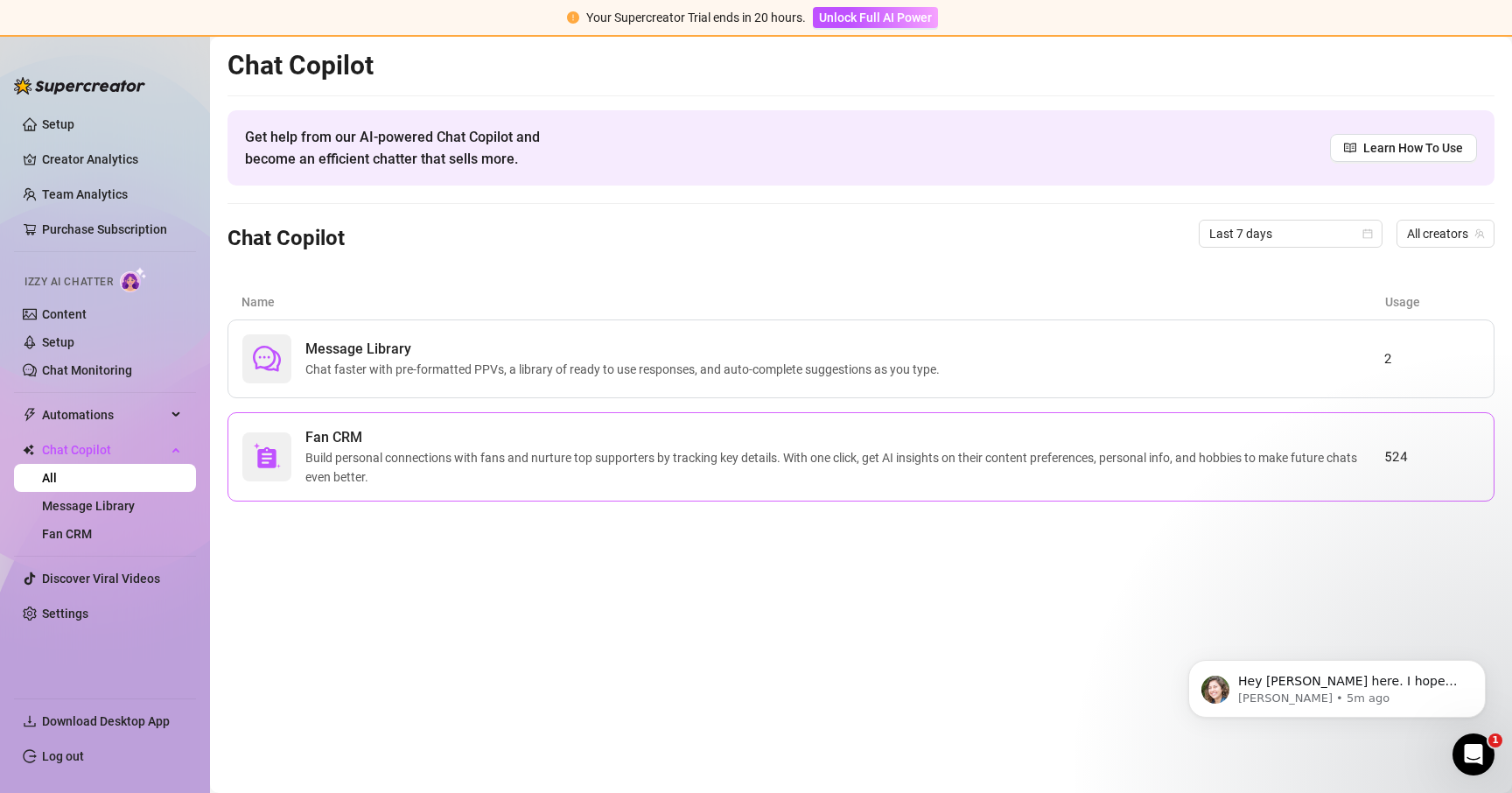
click at [456, 476] on span "Build personal connections with fans and nurture top supporters by tracking key…" at bounding box center [845, 467] width 1079 height 39
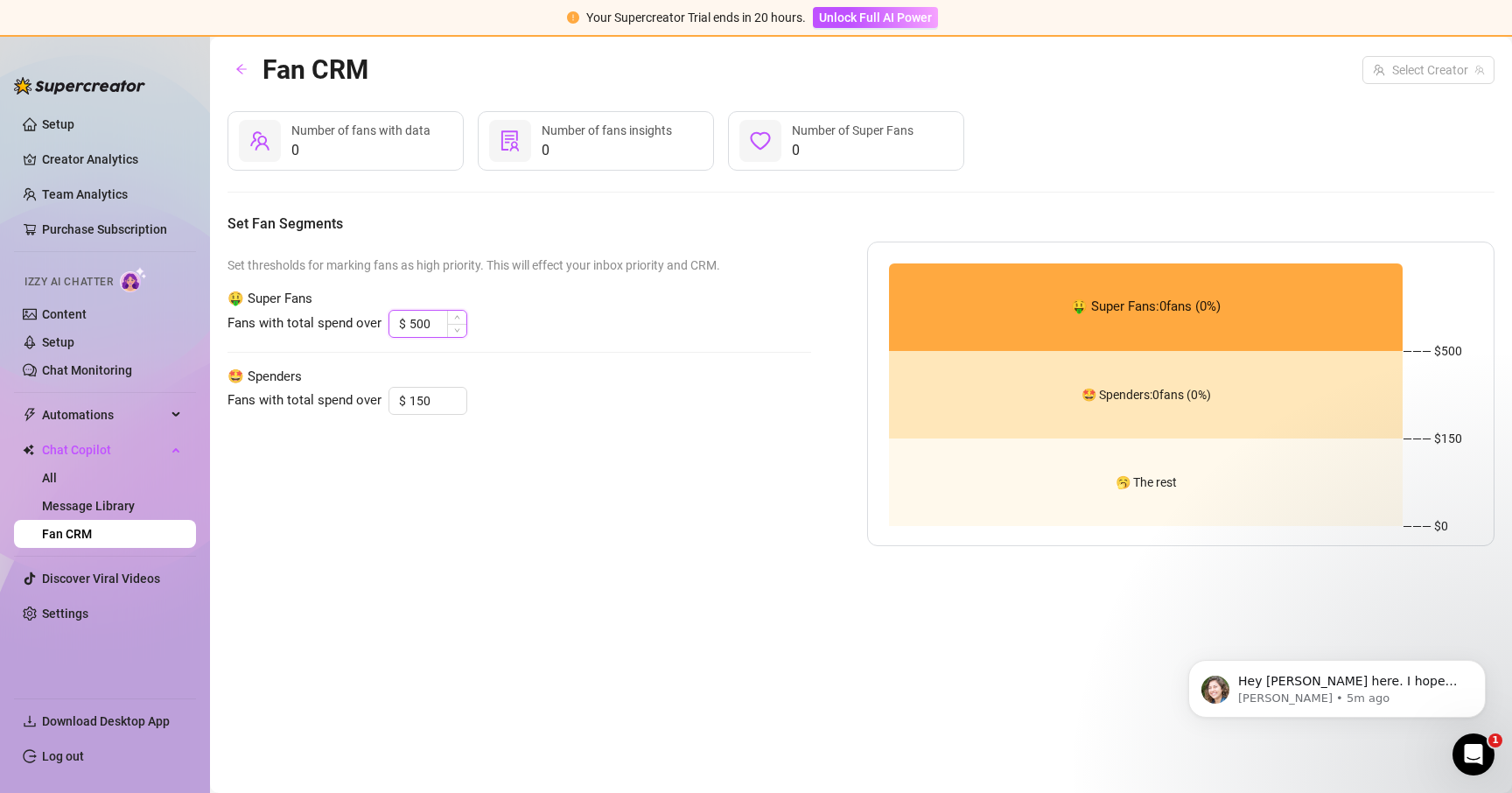
click at [426, 326] on input "500" at bounding box center [437, 323] width 57 height 26
click at [425, 398] on input "150" at bounding box center [437, 400] width 57 height 26
click at [425, 399] on input "150" at bounding box center [437, 400] width 57 height 26
click at [546, 363] on div "Set thresholds for marking fans as high priority. This will effect your inbox p…" at bounding box center [519, 394] width 584 height 305
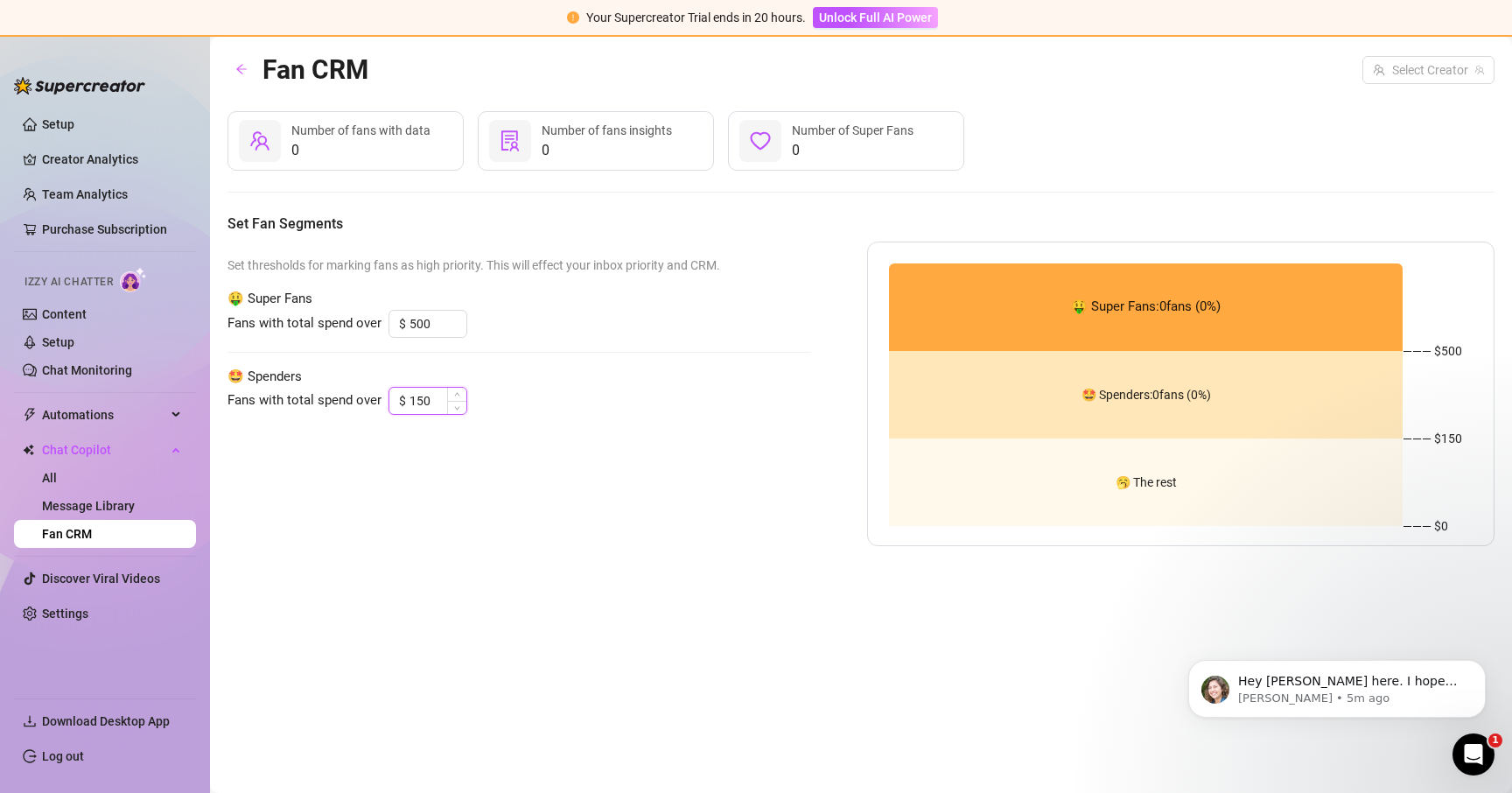
click at [425, 395] on input "150" at bounding box center [437, 400] width 57 height 26
click at [424, 395] on input "150" at bounding box center [437, 400] width 57 height 26
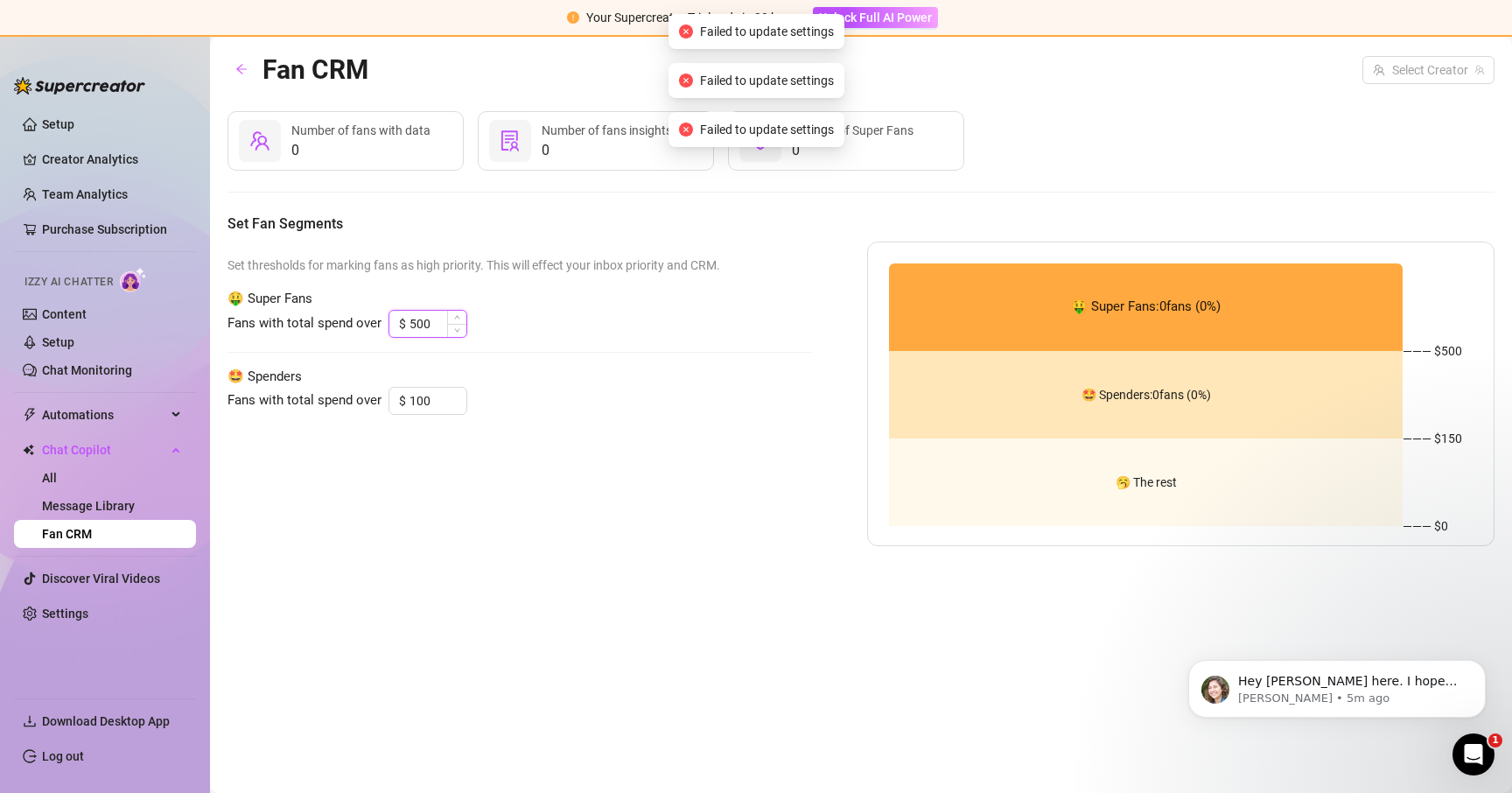
type input "150"
click at [411, 324] on input "500" at bounding box center [437, 323] width 57 height 26
type input "500"
click at [583, 431] on div "Set thresholds for marking fans as high priority. This will effect your inbox p…" at bounding box center [519, 394] width 584 height 305
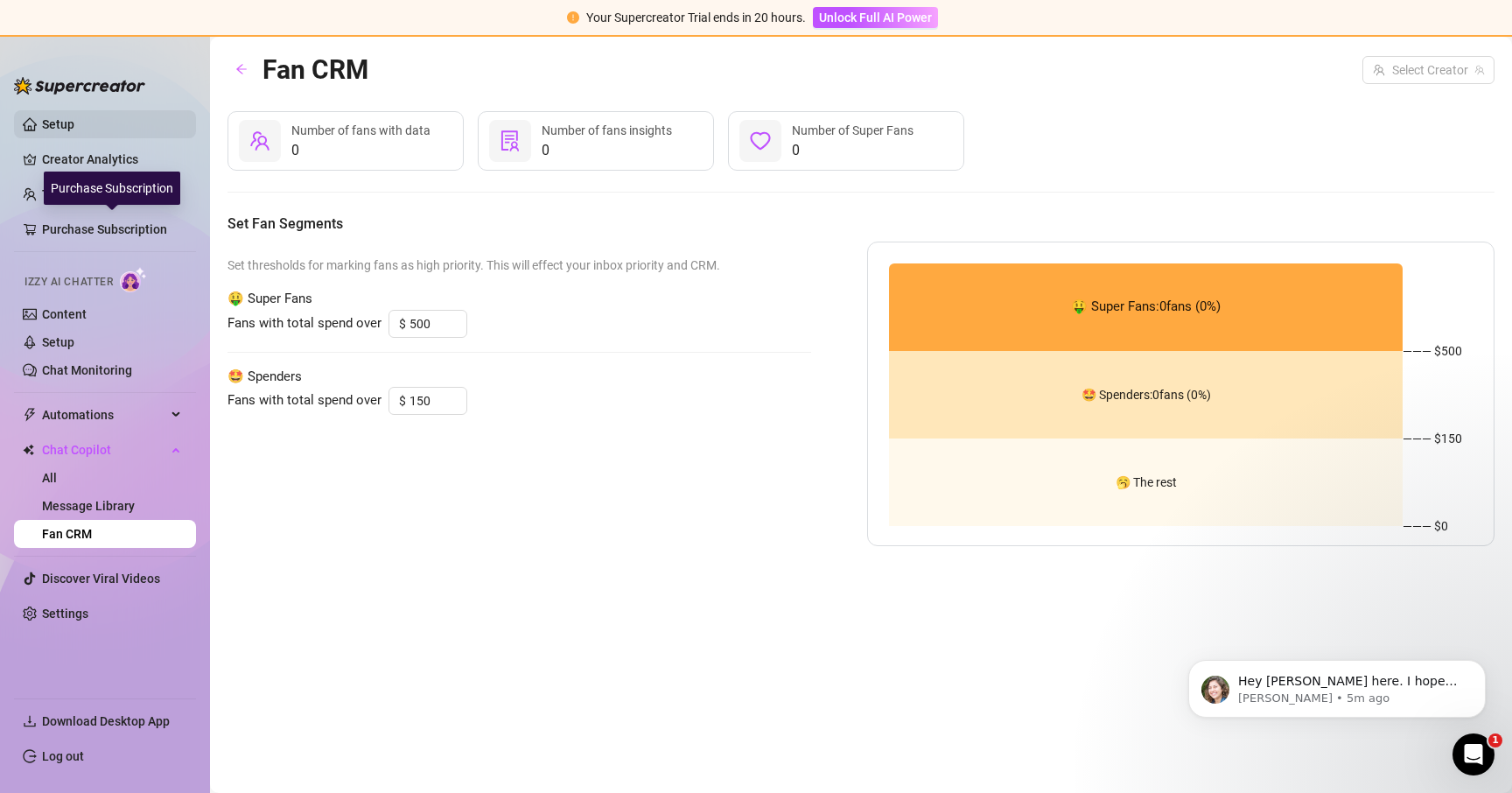
click at [74, 129] on link "Setup" at bounding box center [59, 124] width 33 height 14
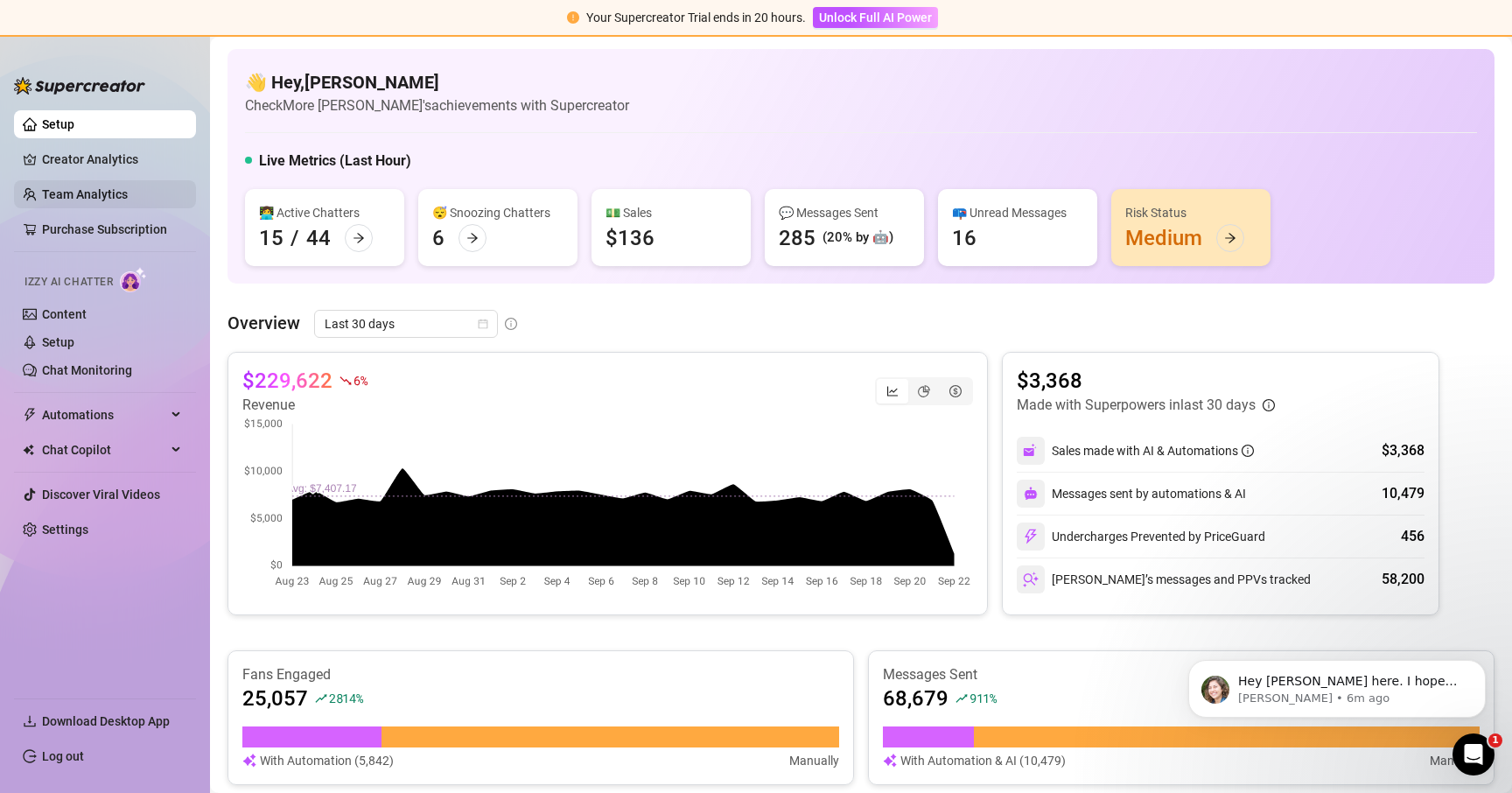
click at [102, 191] on link "Team Analytics" at bounding box center [85, 194] width 86 height 14
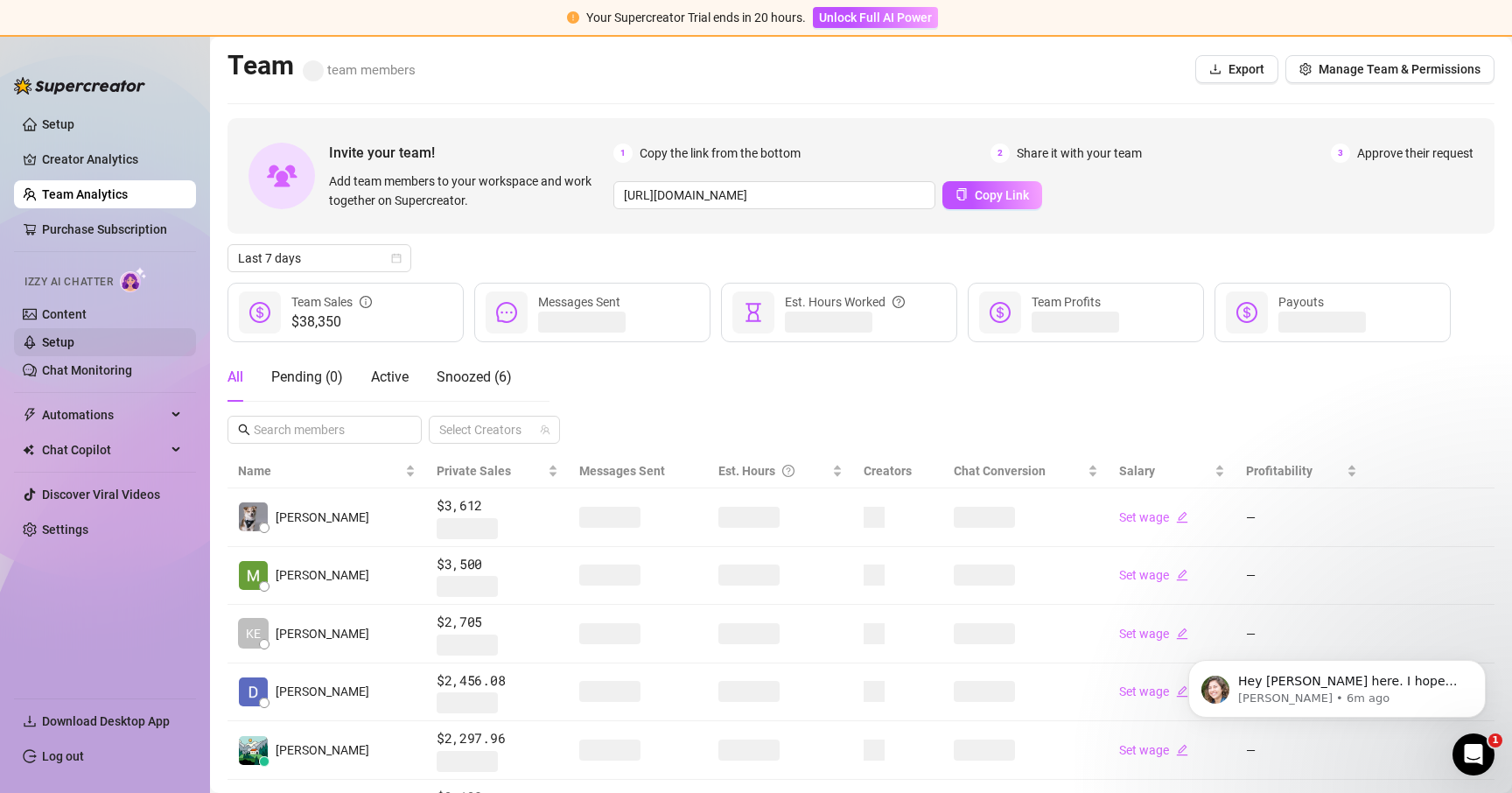
click at [61, 342] on link "Setup" at bounding box center [59, 342] width 33 height 14
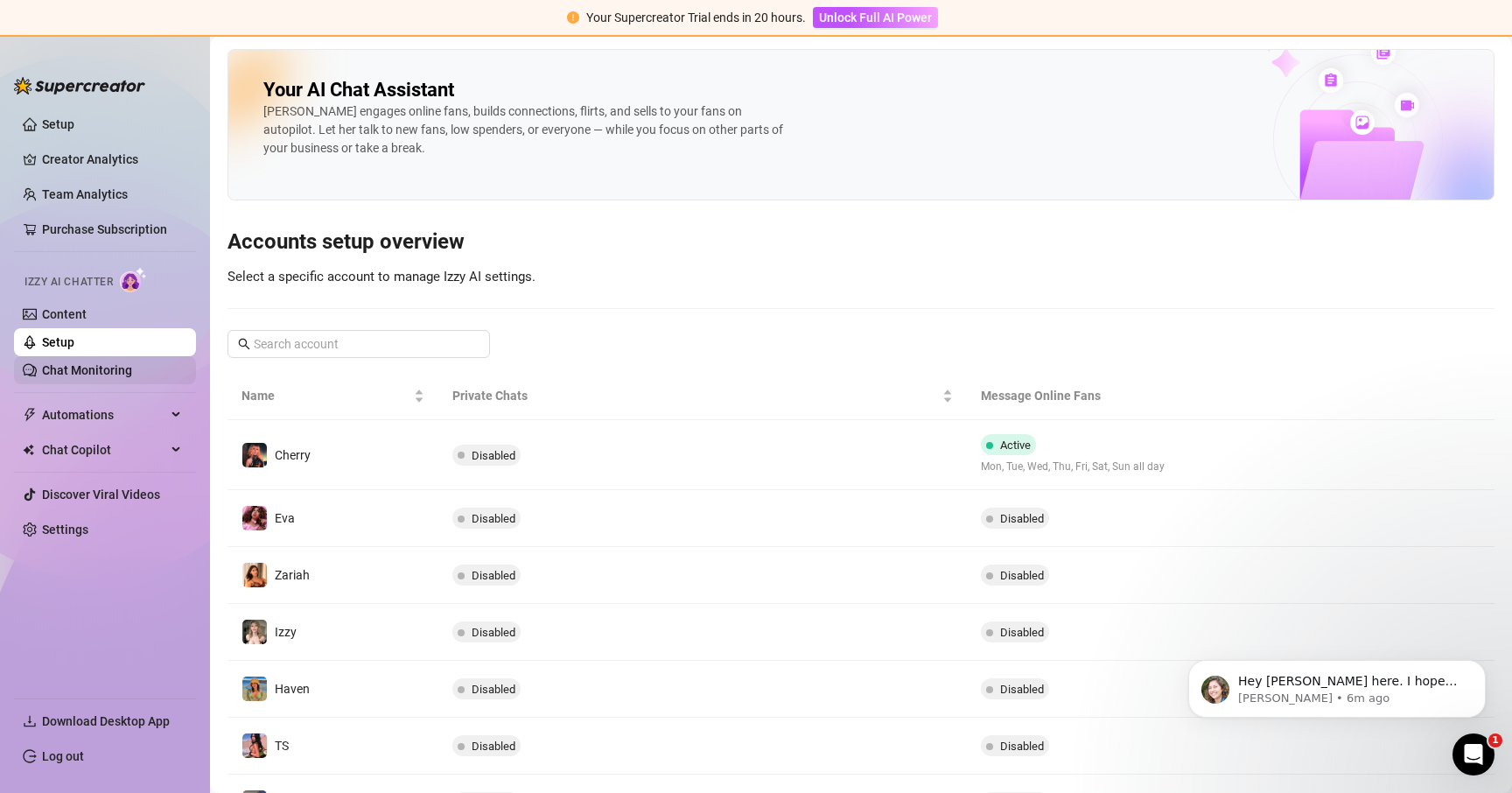
click at [70, 370] on link "Chat Monitoring" at bounding box center [87, 369] width 90 height 14
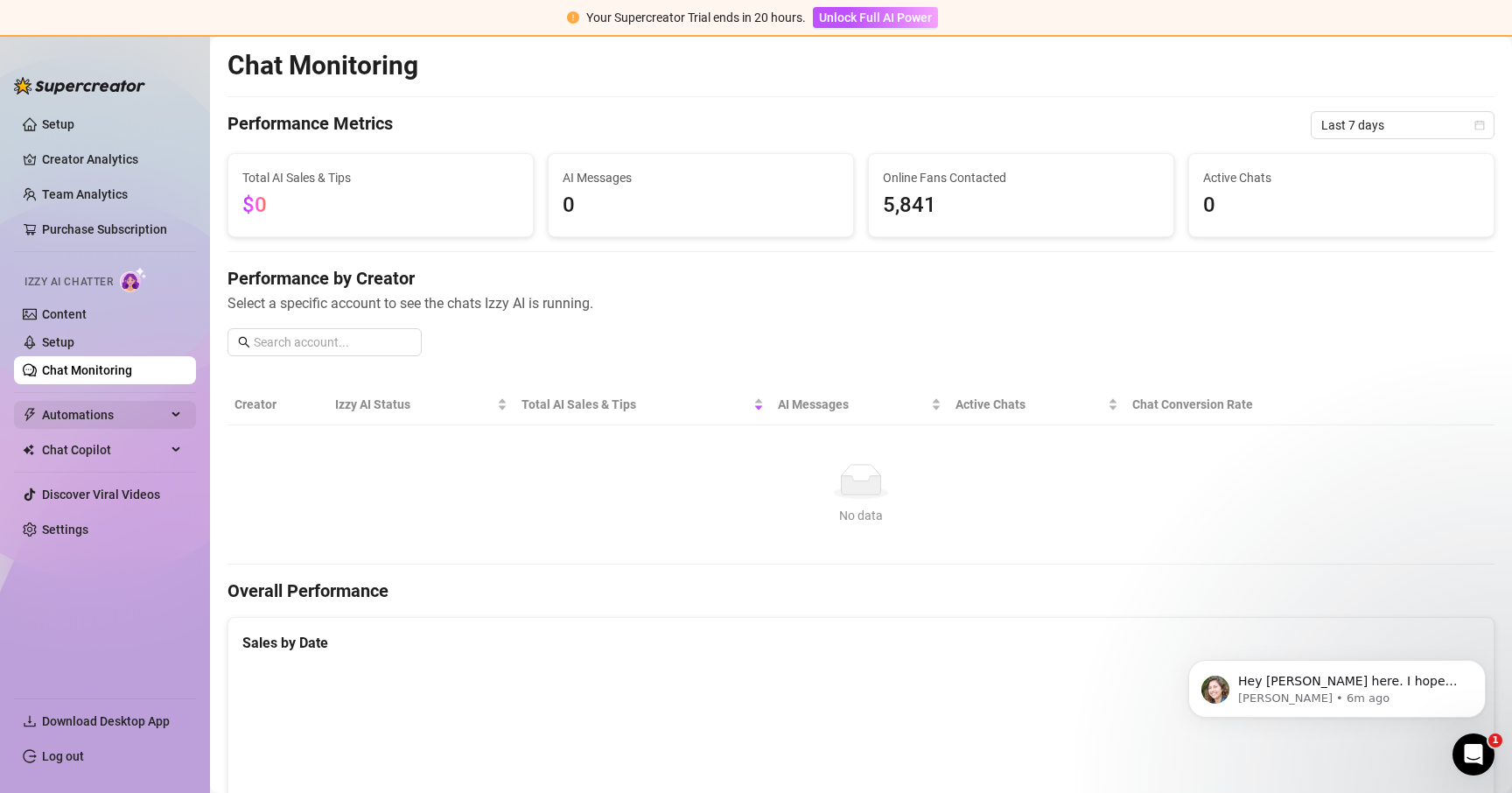
click at [76, 413] on span "Automations" at bounding box center [104, 414] width 124 height 28
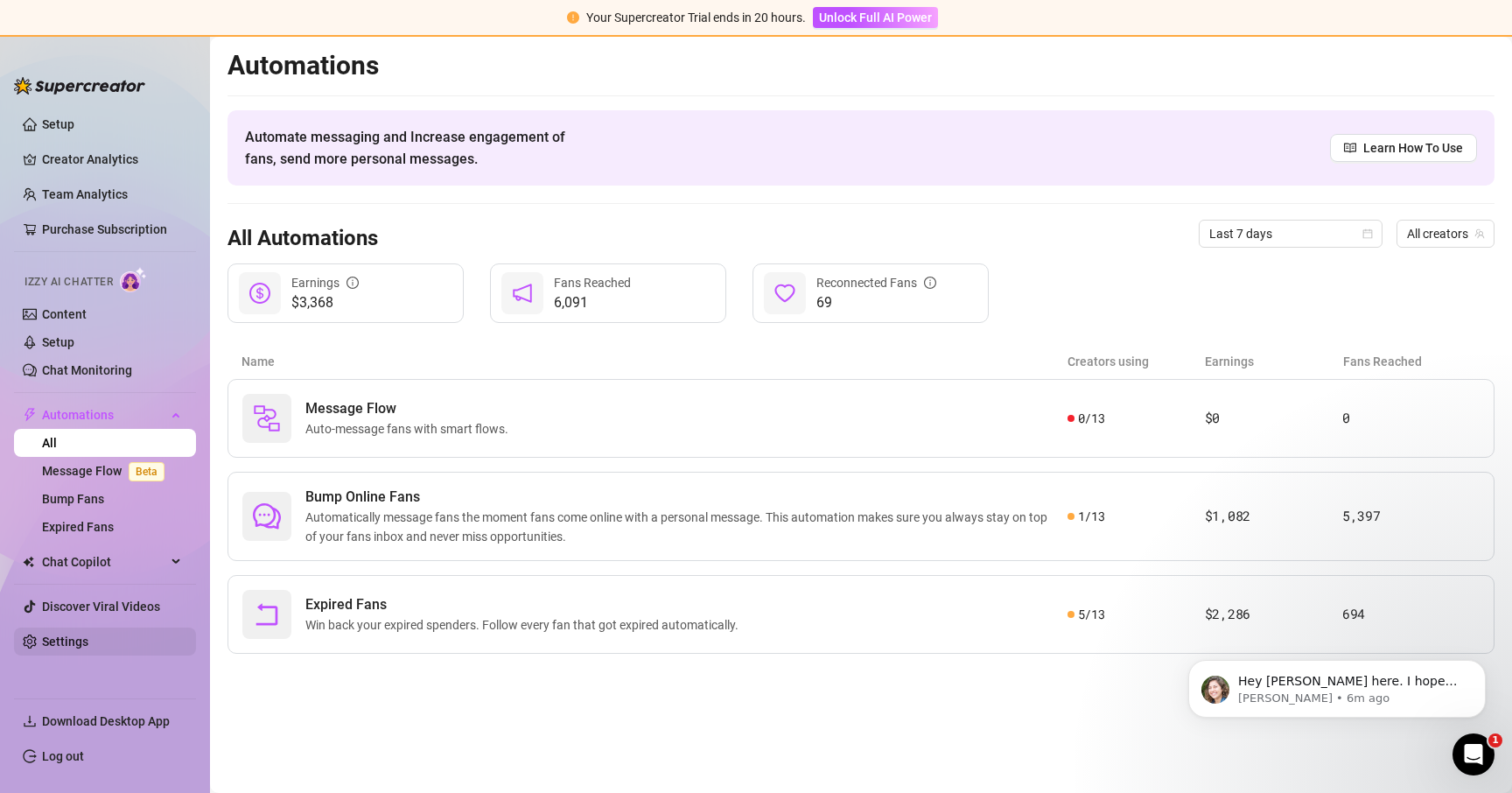
click at [85, 644] on link "Settings" at bounding box center [66, 642] width 46 height 14
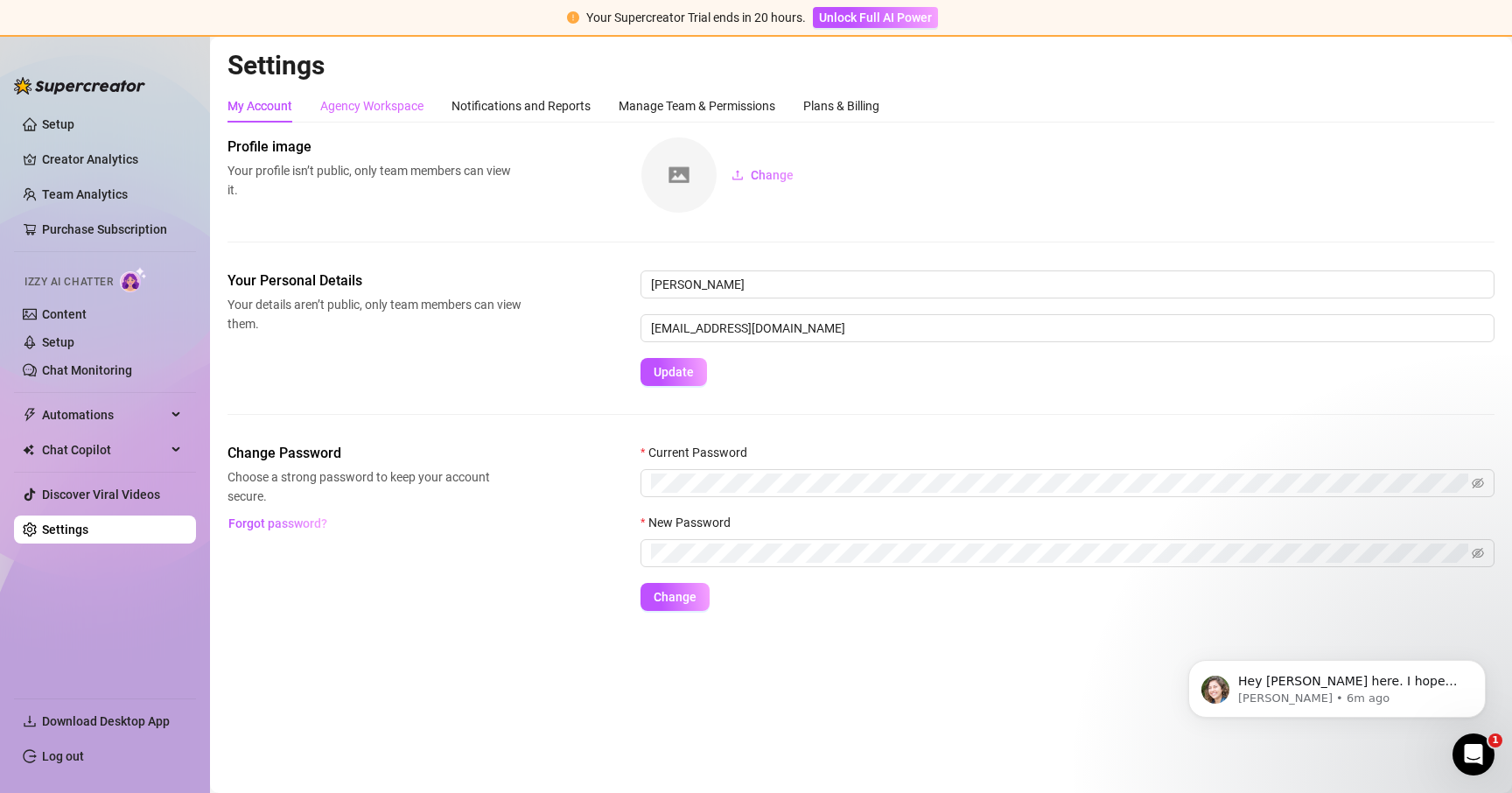
click at [370, 117] on div "Agency Workspace" at bounding box center [371, 106] width 103 height 33
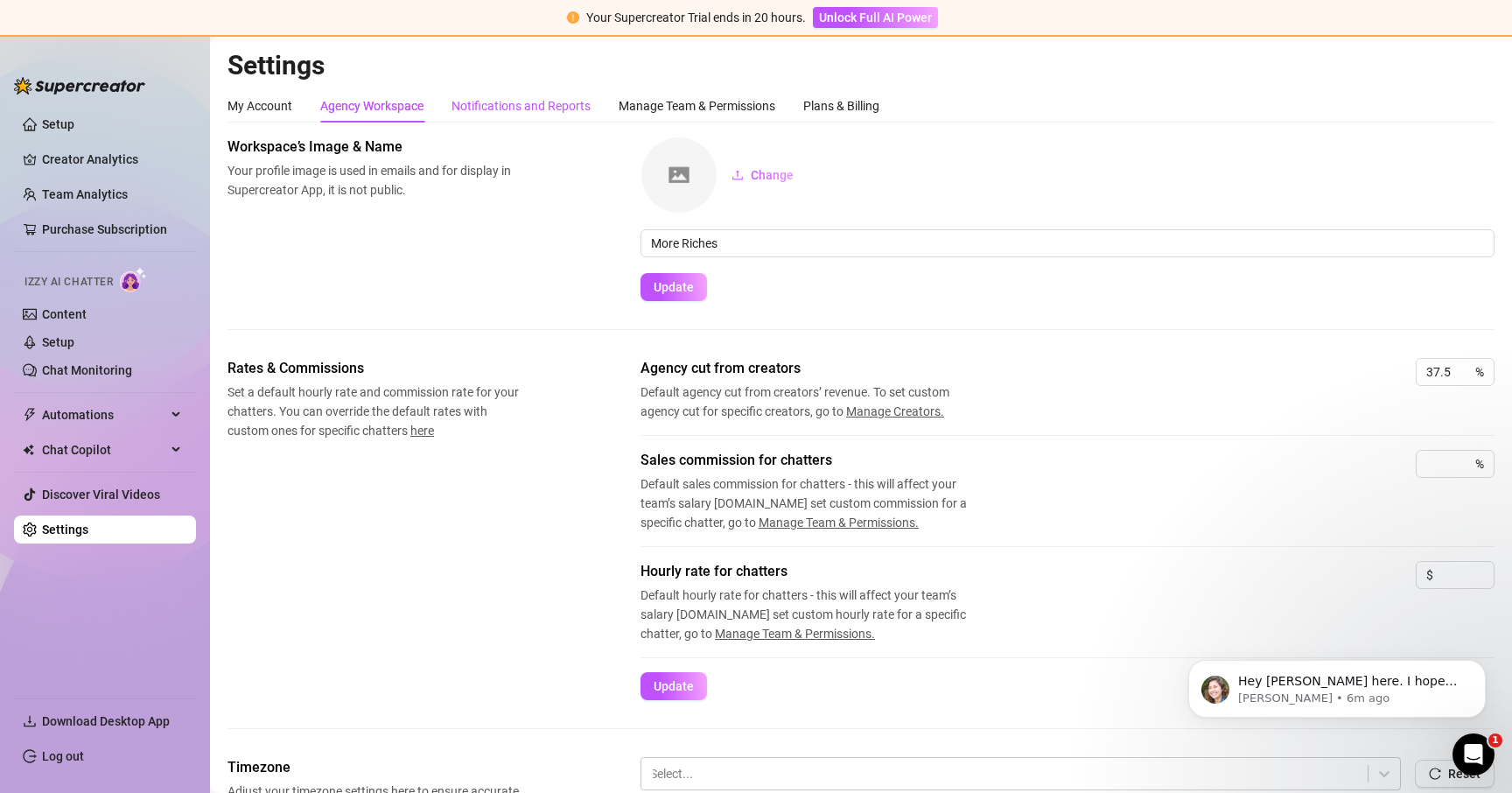
click at [507, 105] on div "Notifications and Reports" at bounding box center [521, 106] width 139 height 19
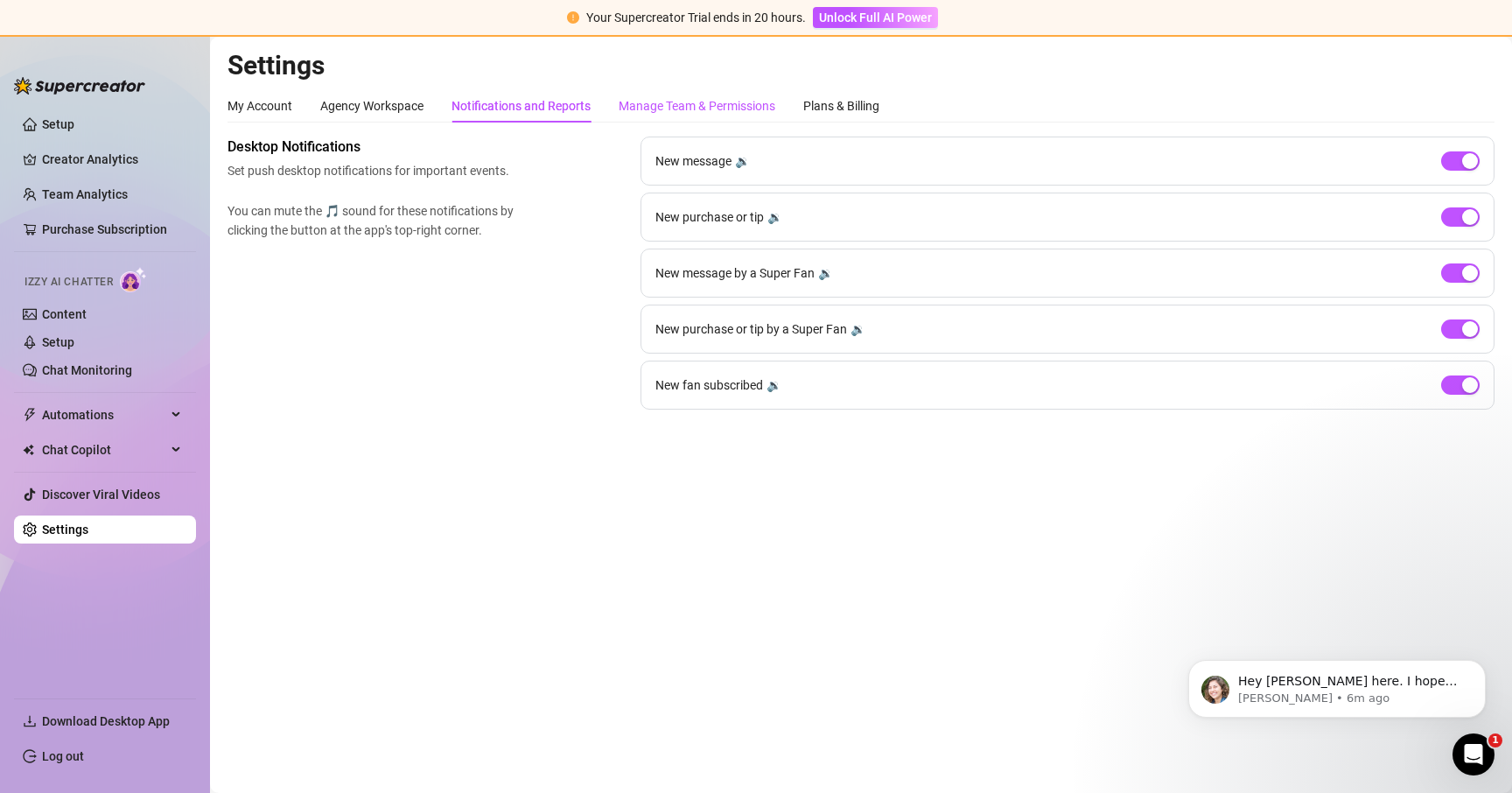
click at [663, 101] on div "Manage Team & Permissions" at bounding box center [697, 106] width 156 height 19
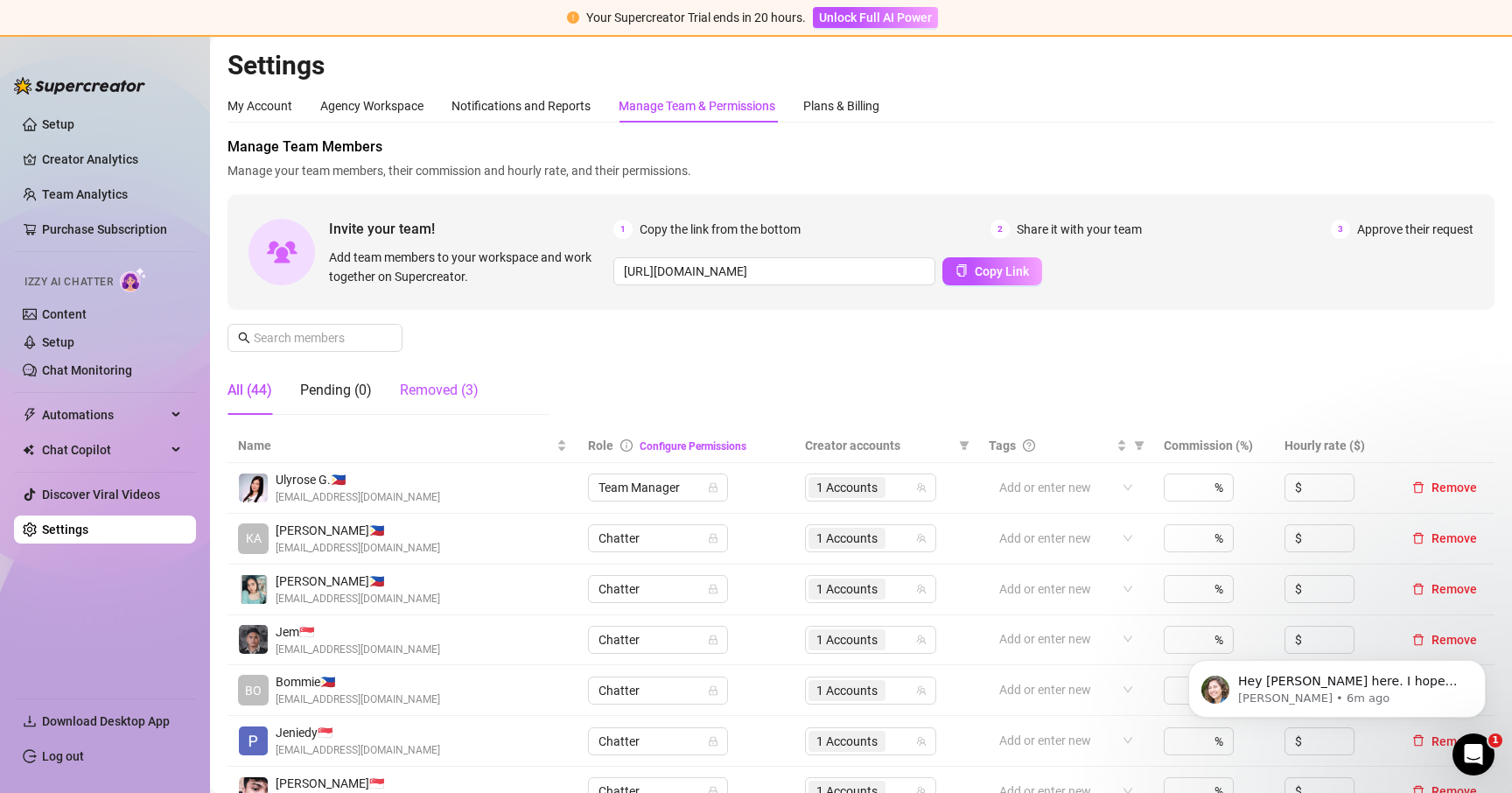
click at [438, 381] on div "Removed (3)" at bounding box center [439, 391] width 79 height 21
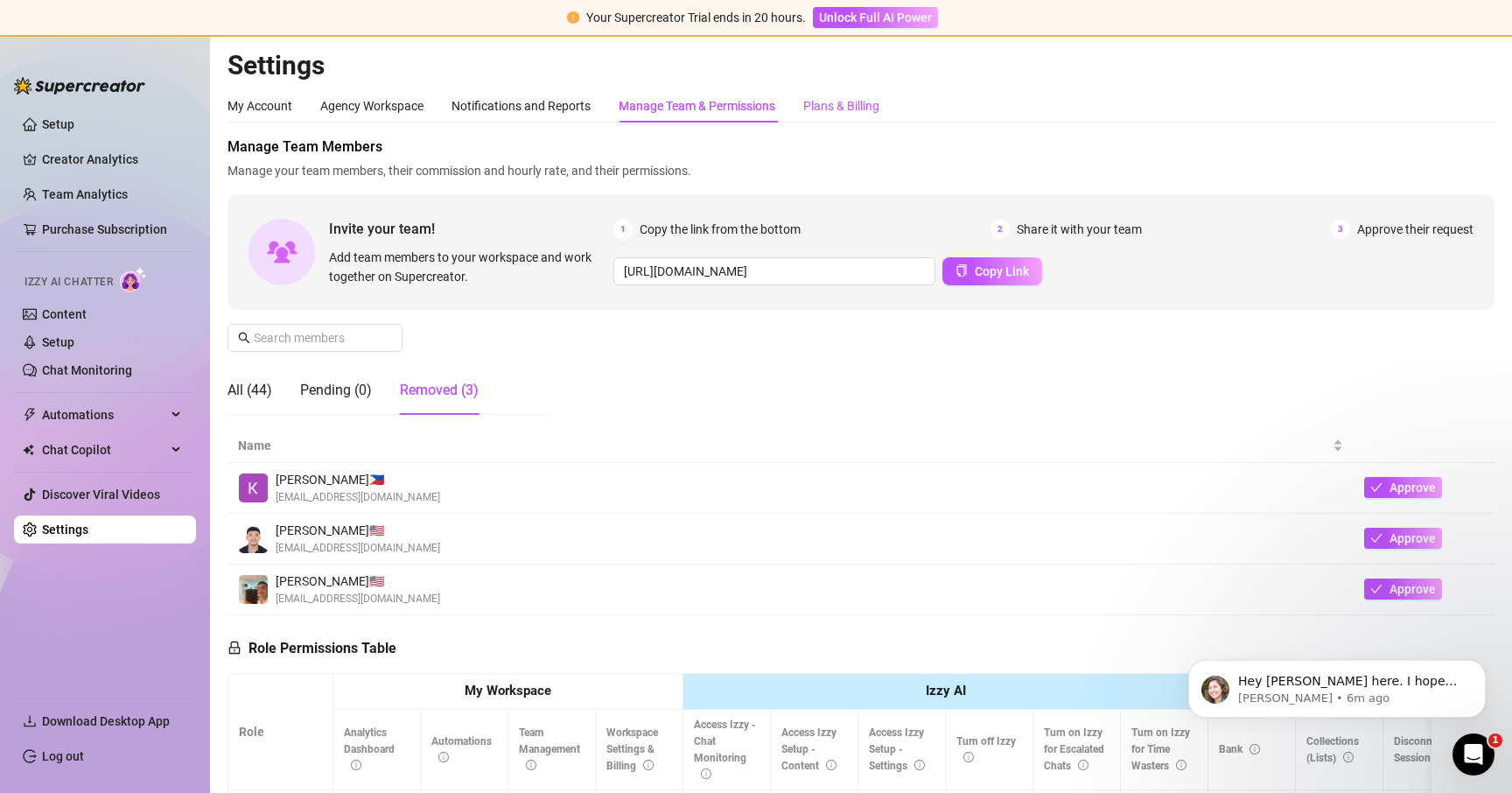
click at [854, 109] on div "Plans & Billing" at bounding box center [841, 106] width 76 height 19
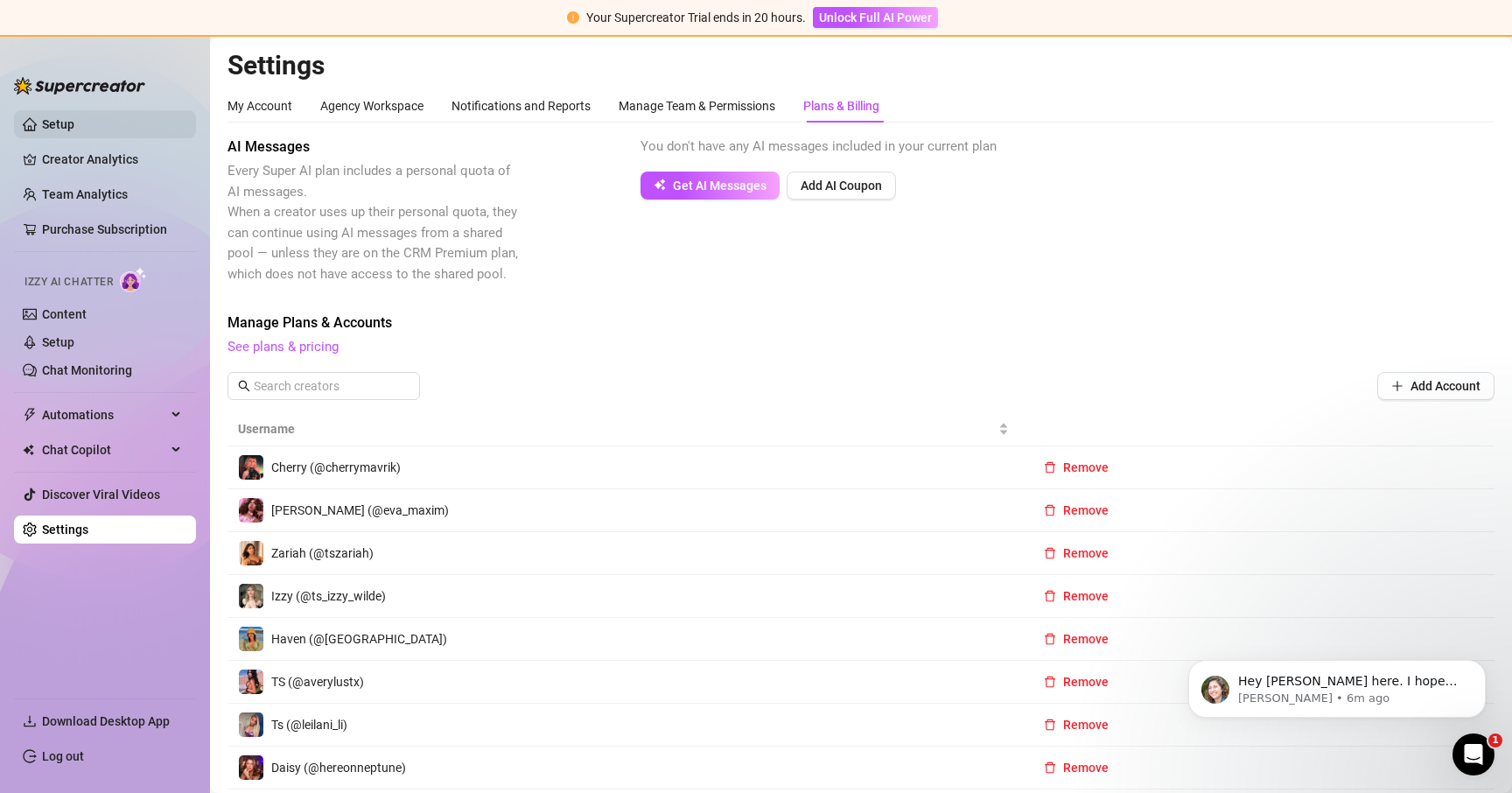
click at [74, 121] on link "Setup" at bounding box center [59, 124] width 33 height 14
